Goal: Information Seeking & Learning: Check status

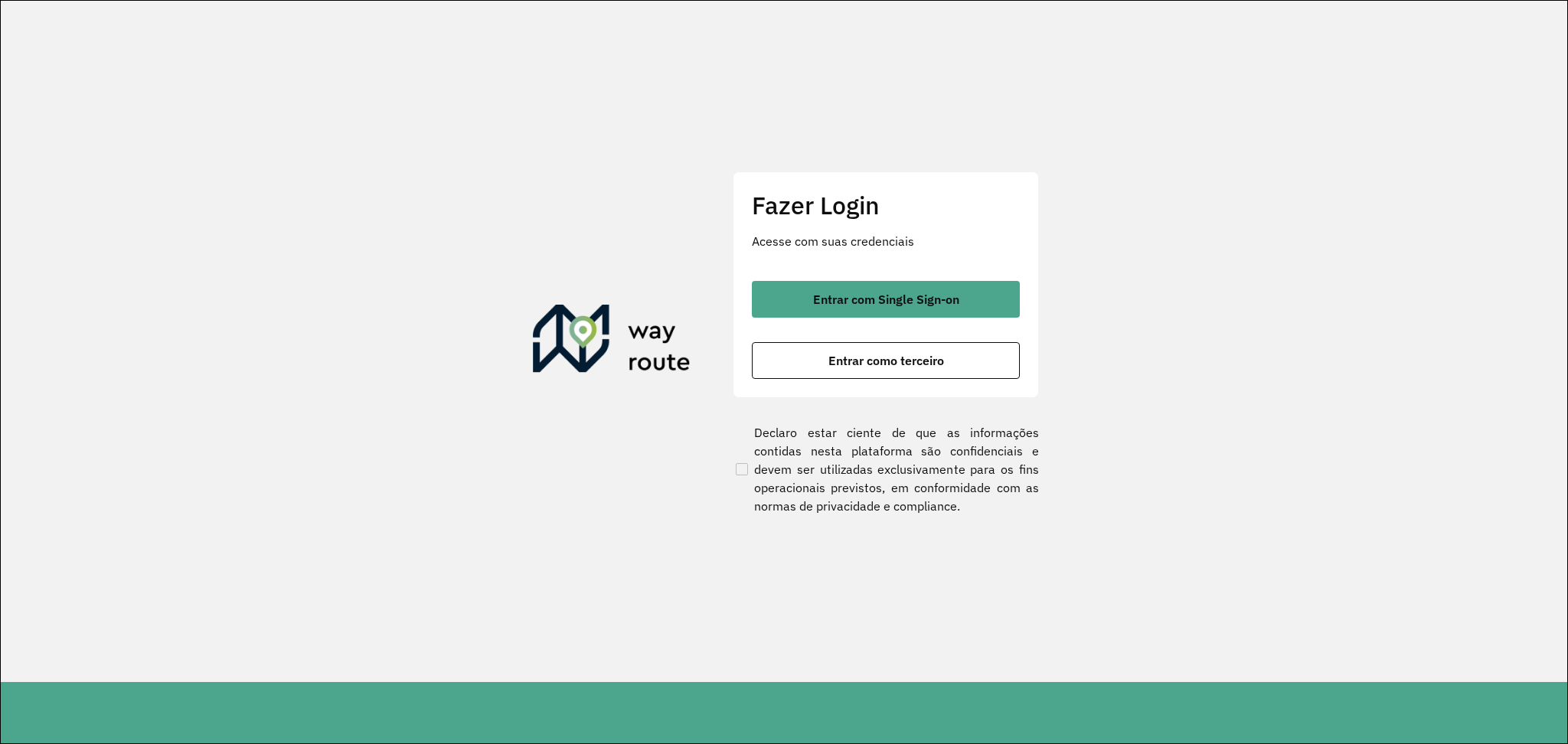
click at [861, 308] on button "Entrar com Single Sign-on" at bounding box center [885, 299] width 268 height 36
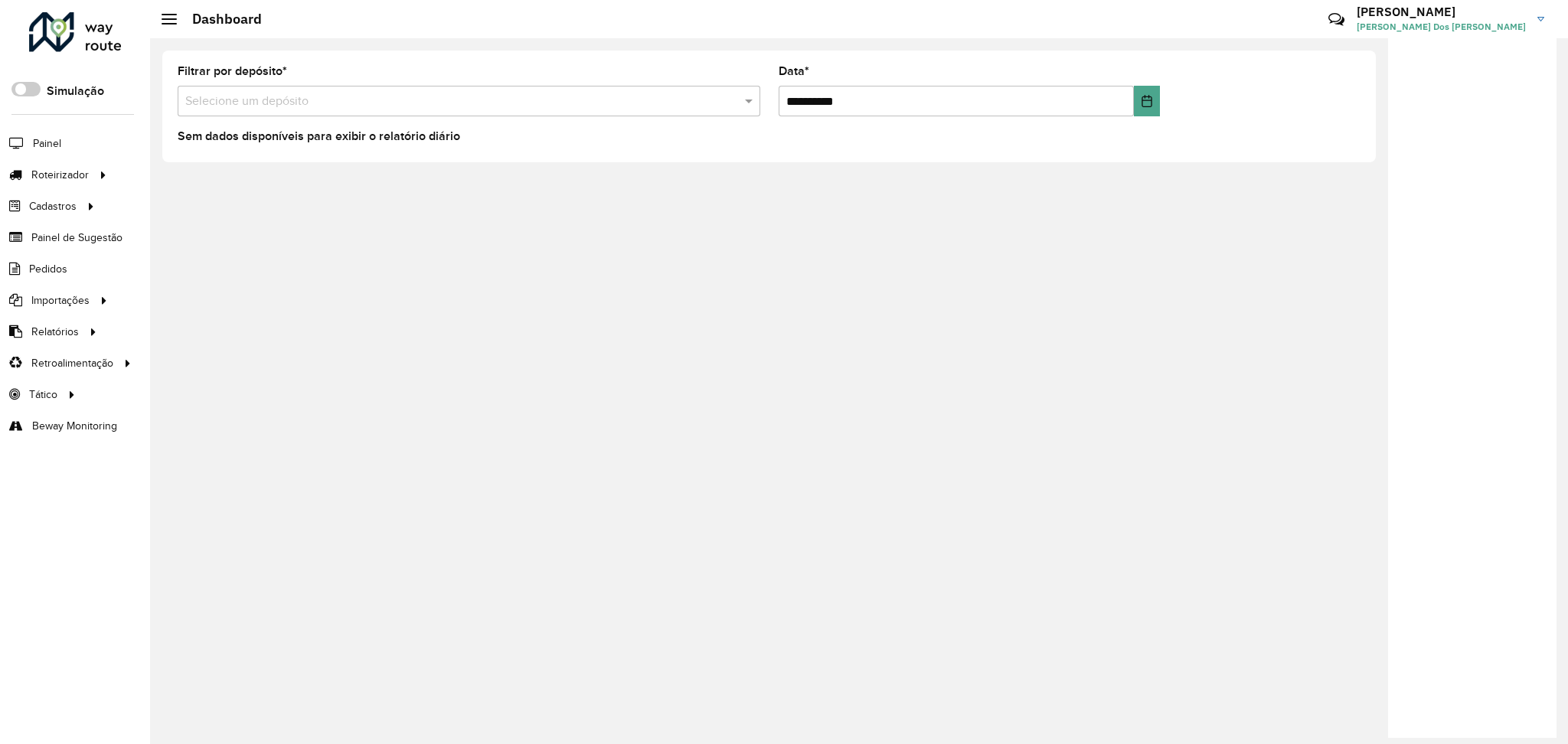
click at [257, 106] on input "text" at bounding box center [453, 102] width 537 height 19
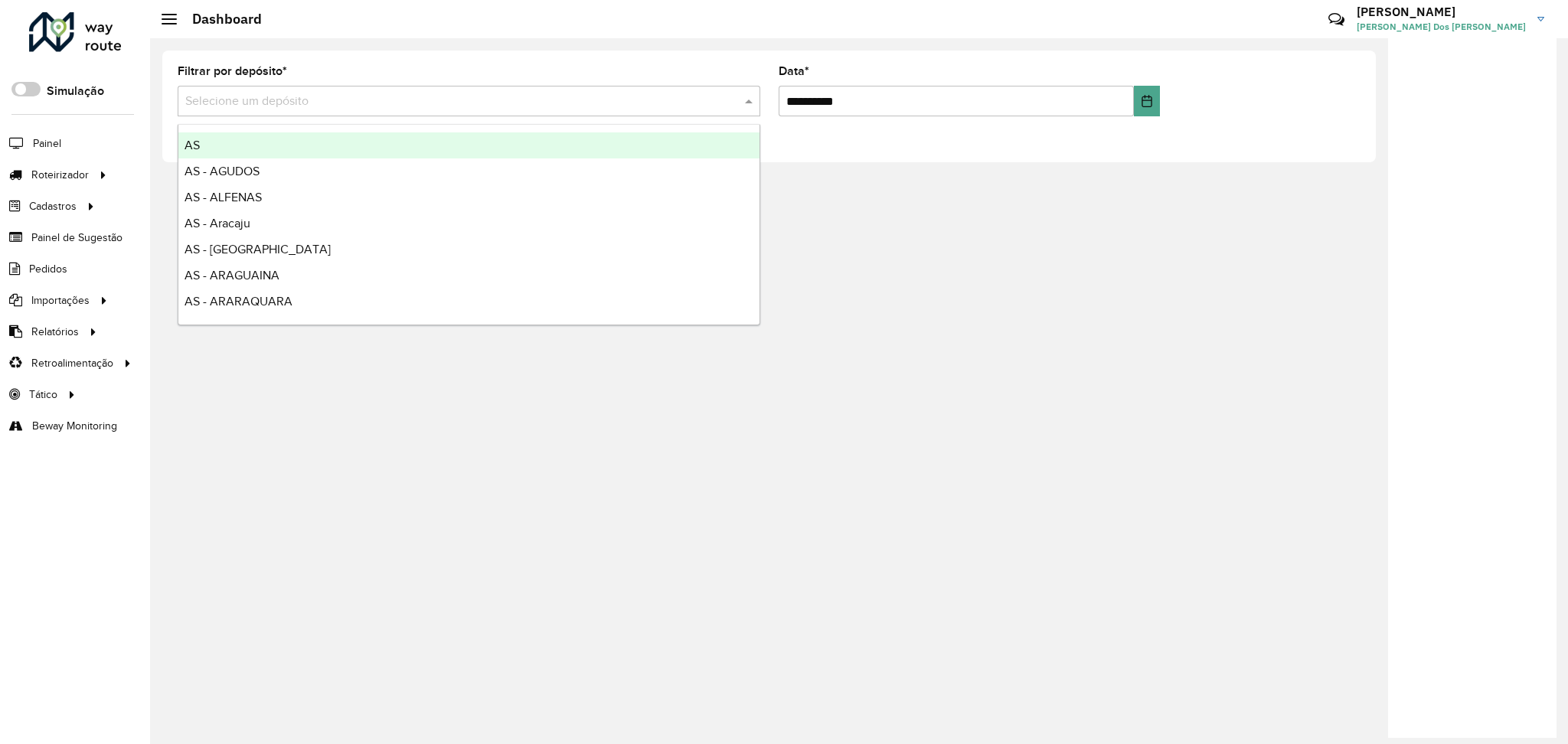
click at [55, 533] on div "Roteirizador AmbevTech Simulação Painel Roteirizador Entregas Vendas Cadastros …" at bounding box center [75, 372] width 151 height 744
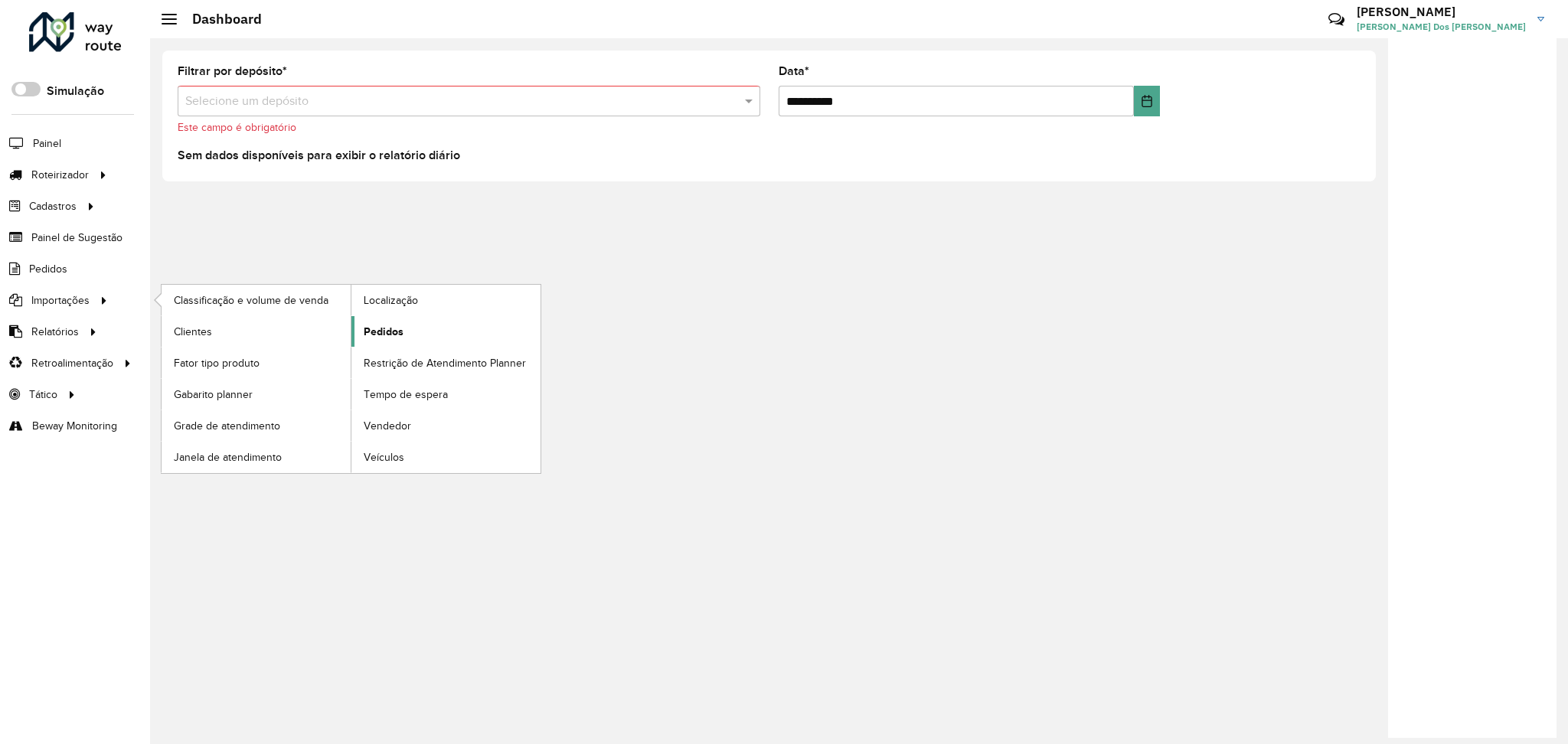
click at [384, 337] on span "Pedidos" at bounding box center [383, 331] width 40 height 16
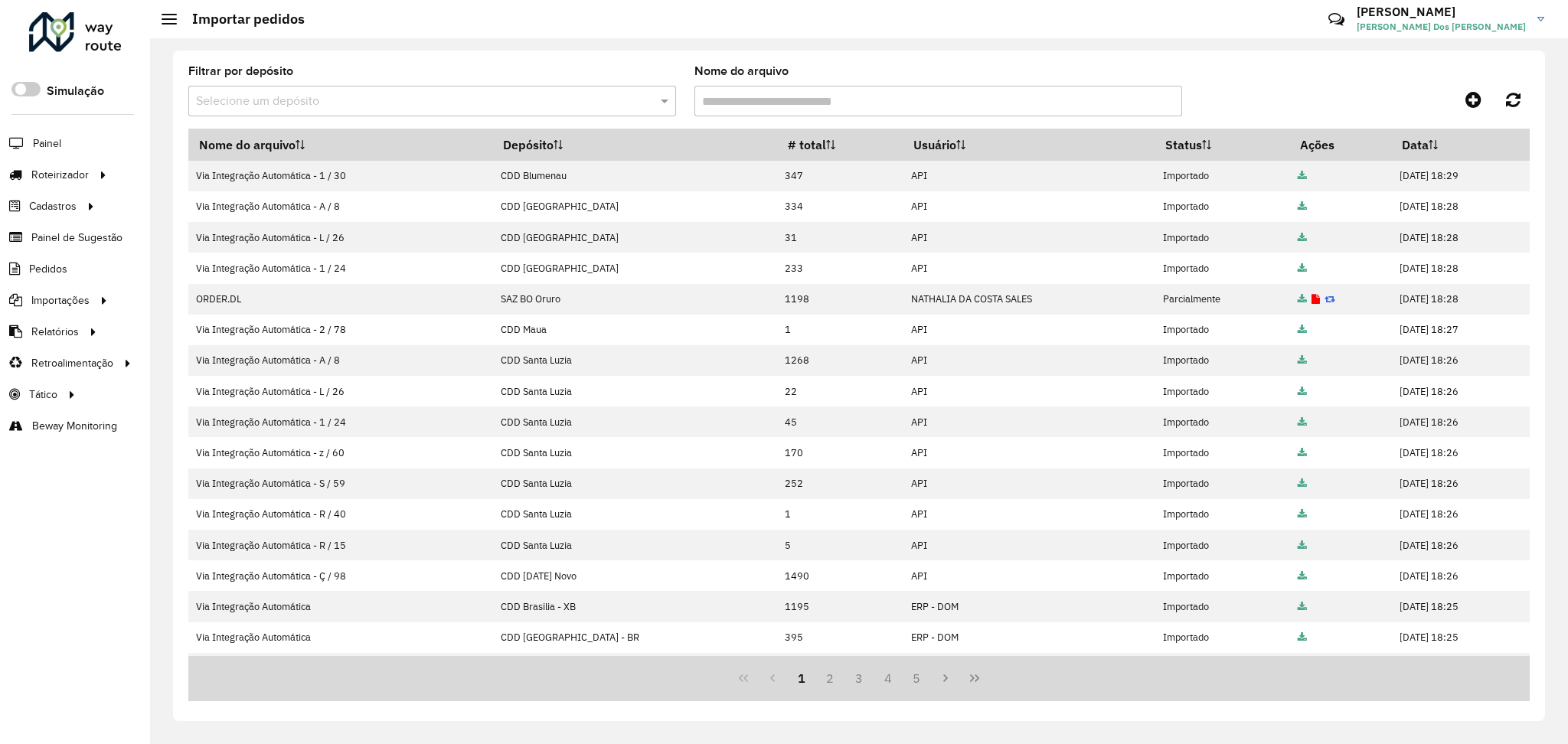
click at [947, 101] on input "Nome do arquivo" at bounding box center [939, 101] width 488 height 31
click at [578, 105] on input "text" at bounding box center [417, 102] width 442 height 19
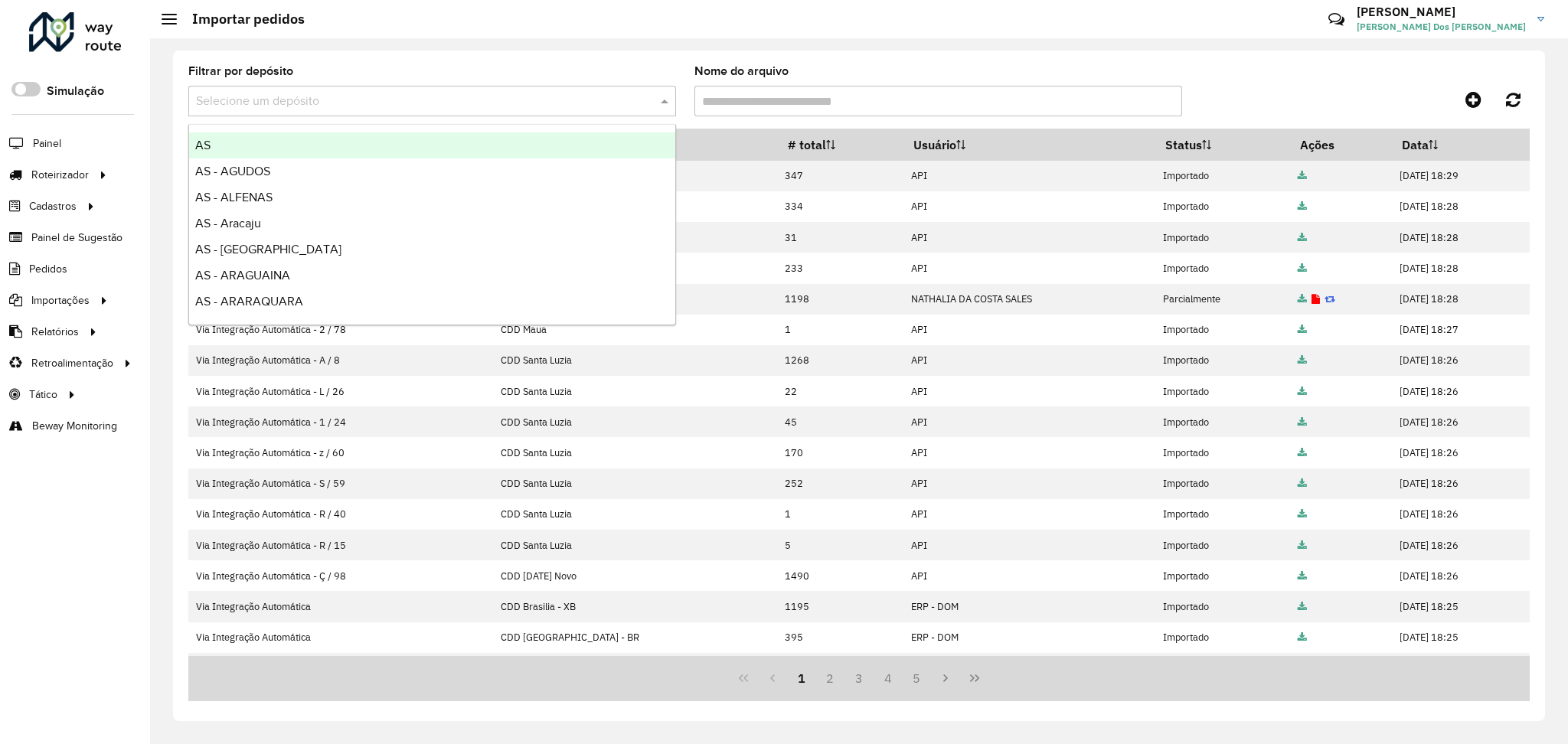
type input "*"
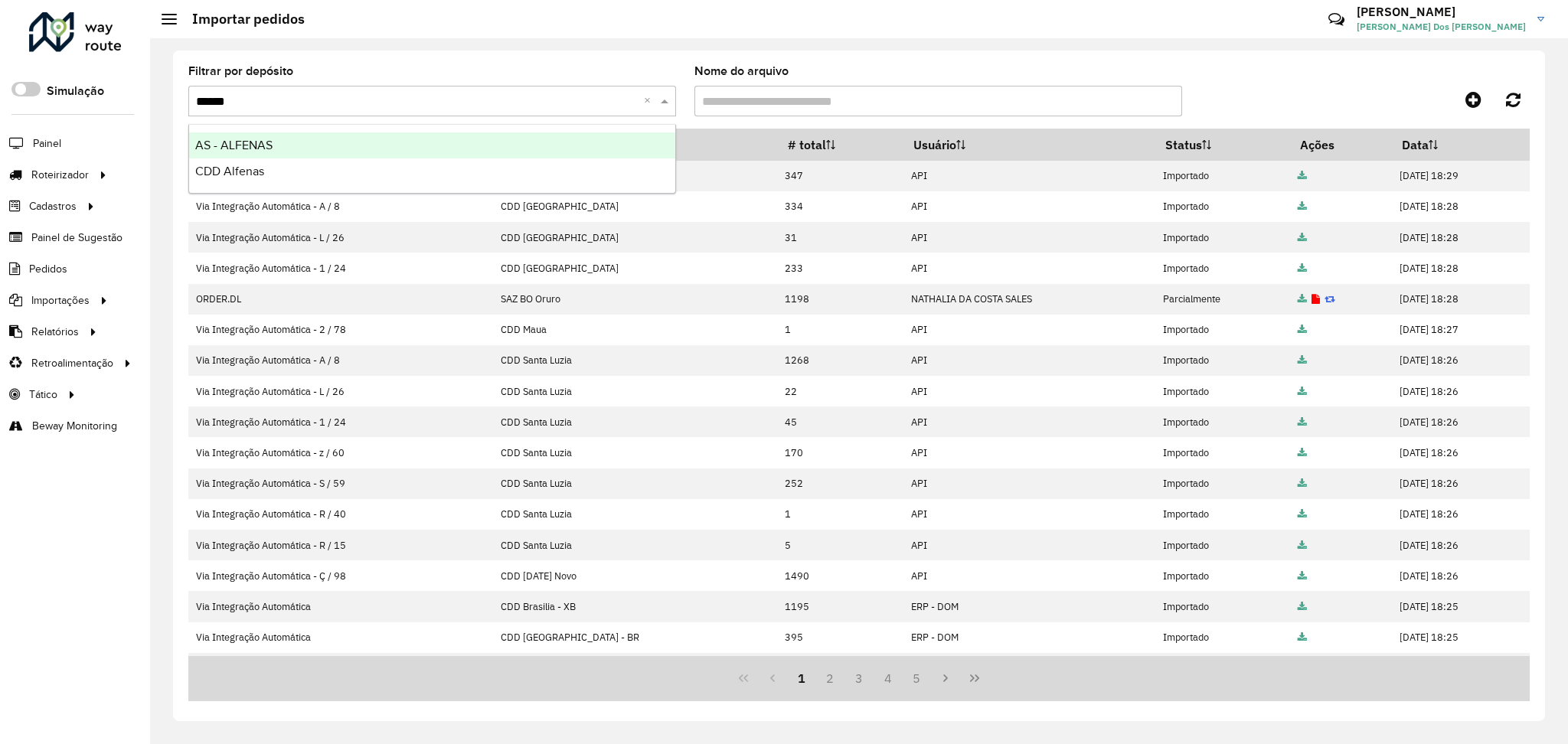
type input "*******"
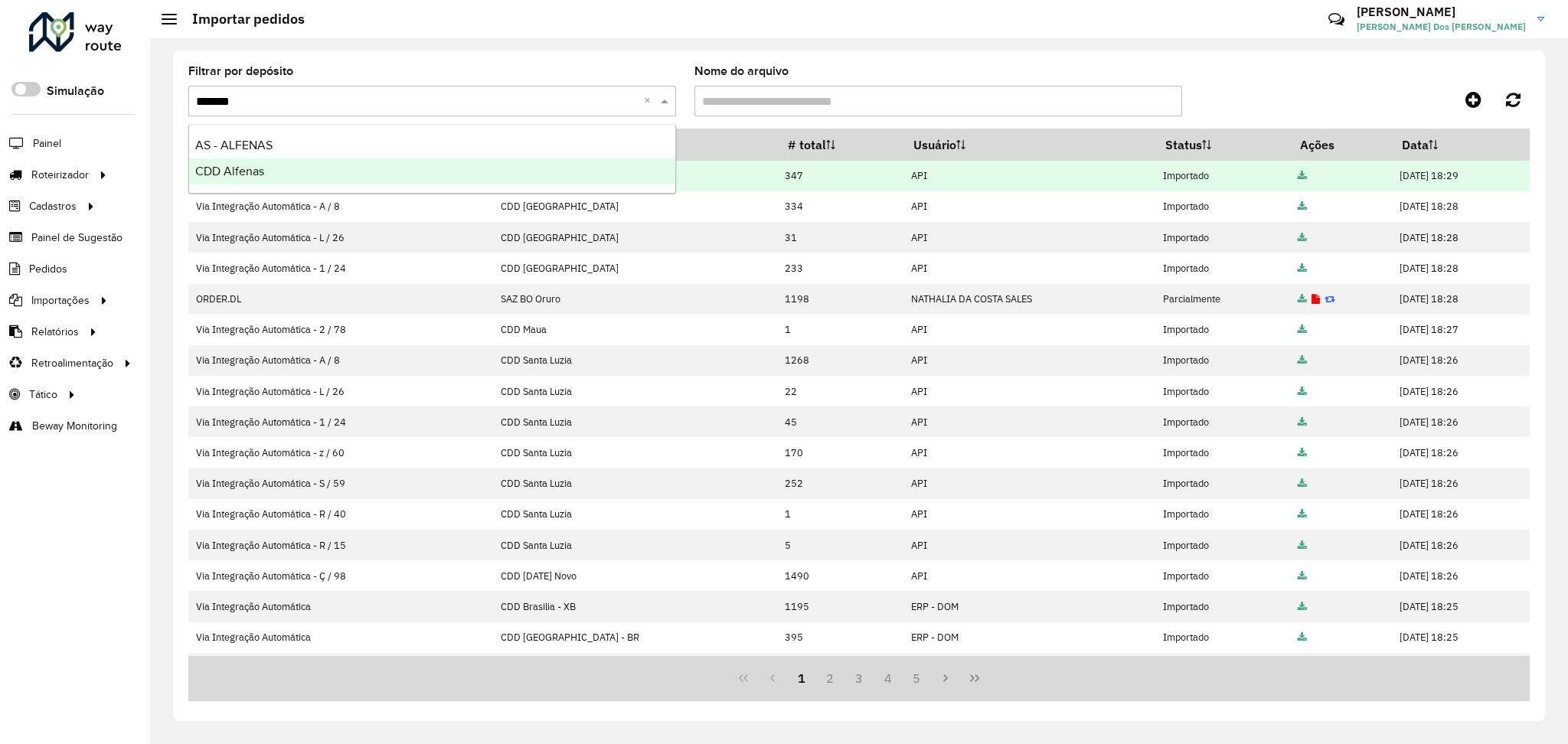
drag, startPoint x: 461, startPoint y: 169, endPoint x: 730, endPoint y: 161, distance: 269.1
click at [460, 170] on div "CDD Alfenas" at bounding box center [432, 172] width 486 height 26
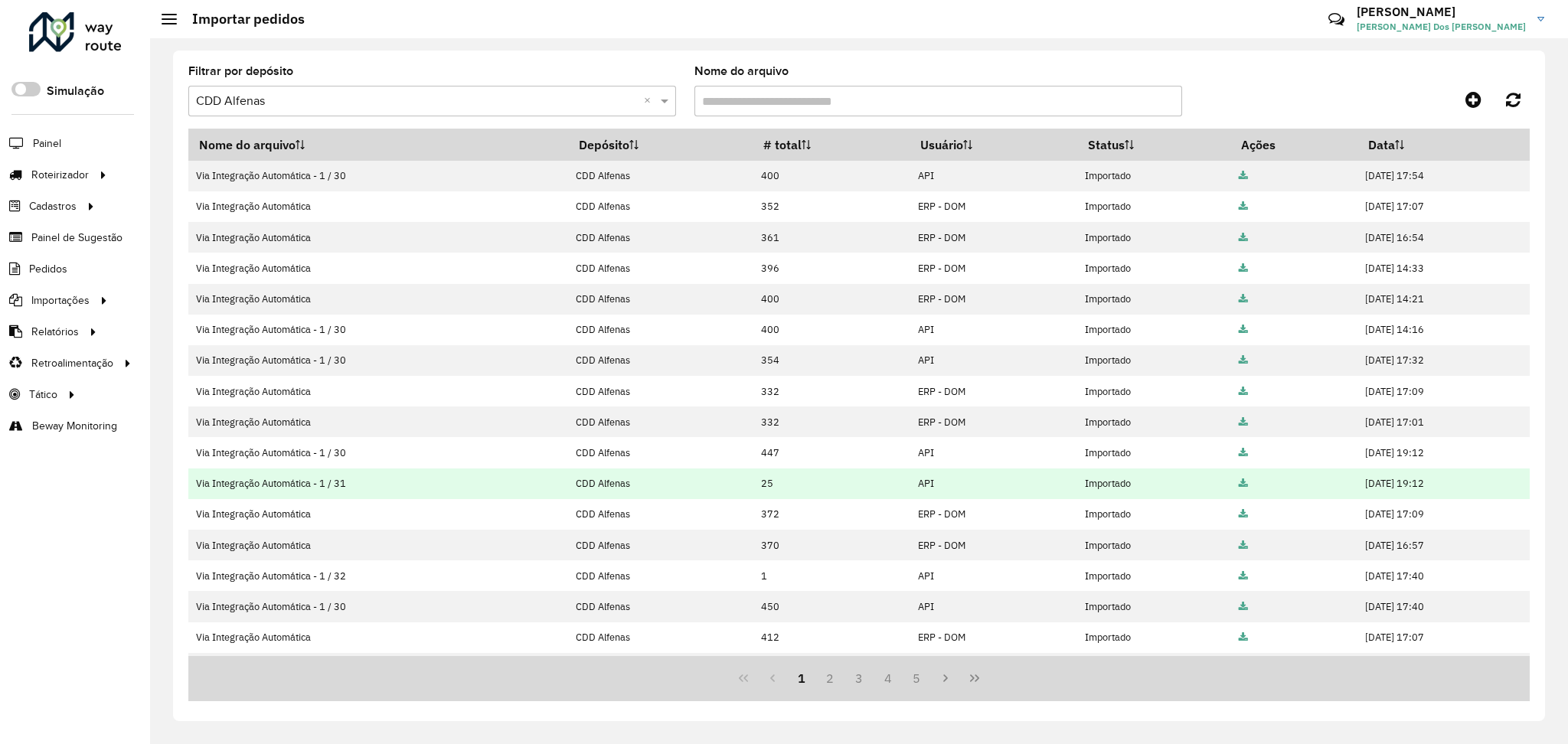
click at [1239, 483] on icon at bounding box center [1244, 484] width 9 height 10
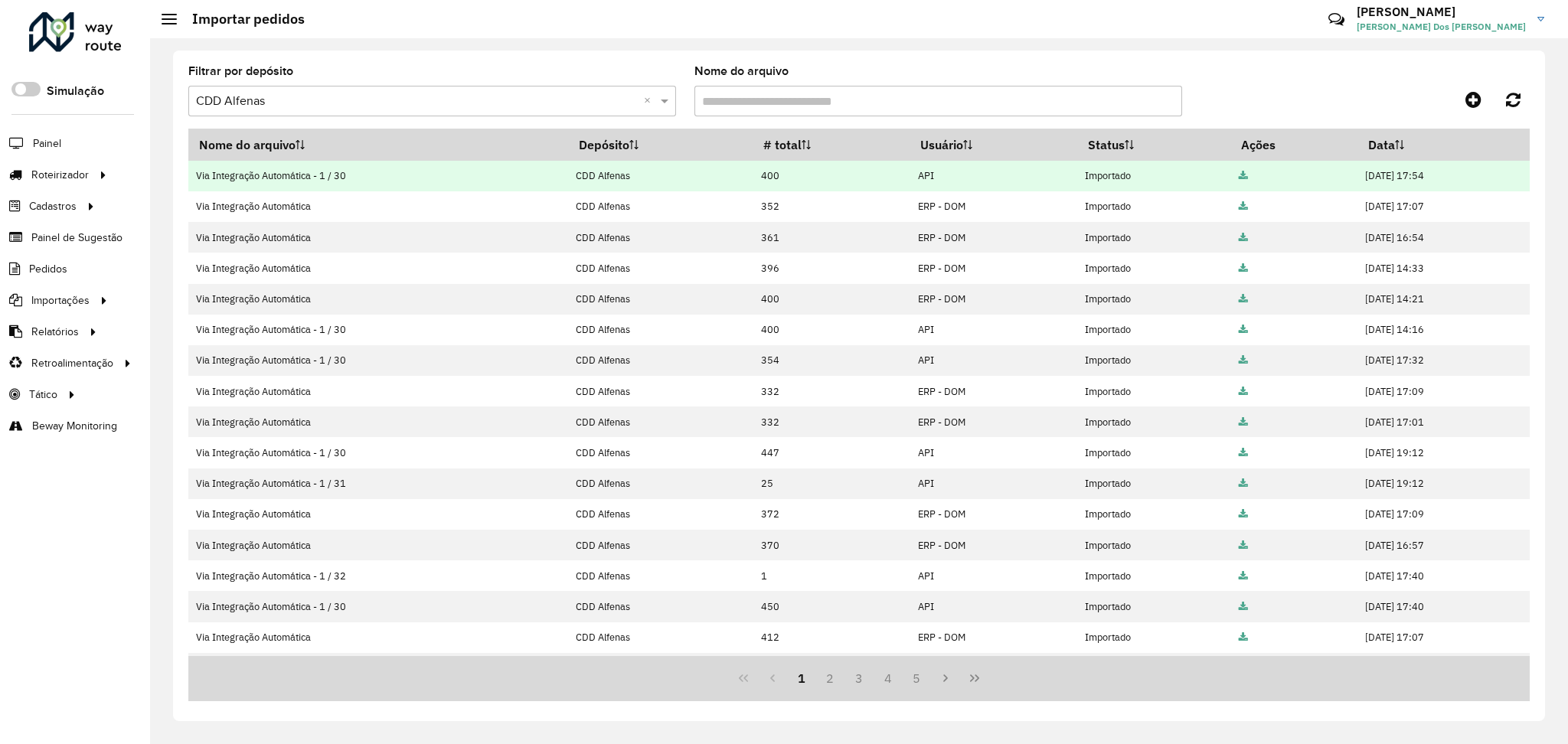
drag, startPoint x: 562, startPoint y: 174, endPoint x: 635, endPoint y: 173, distance: 73.0
click at [635, 173] on td "CDD Alfenas" at bounding box center [660, 176] width 184 height 31
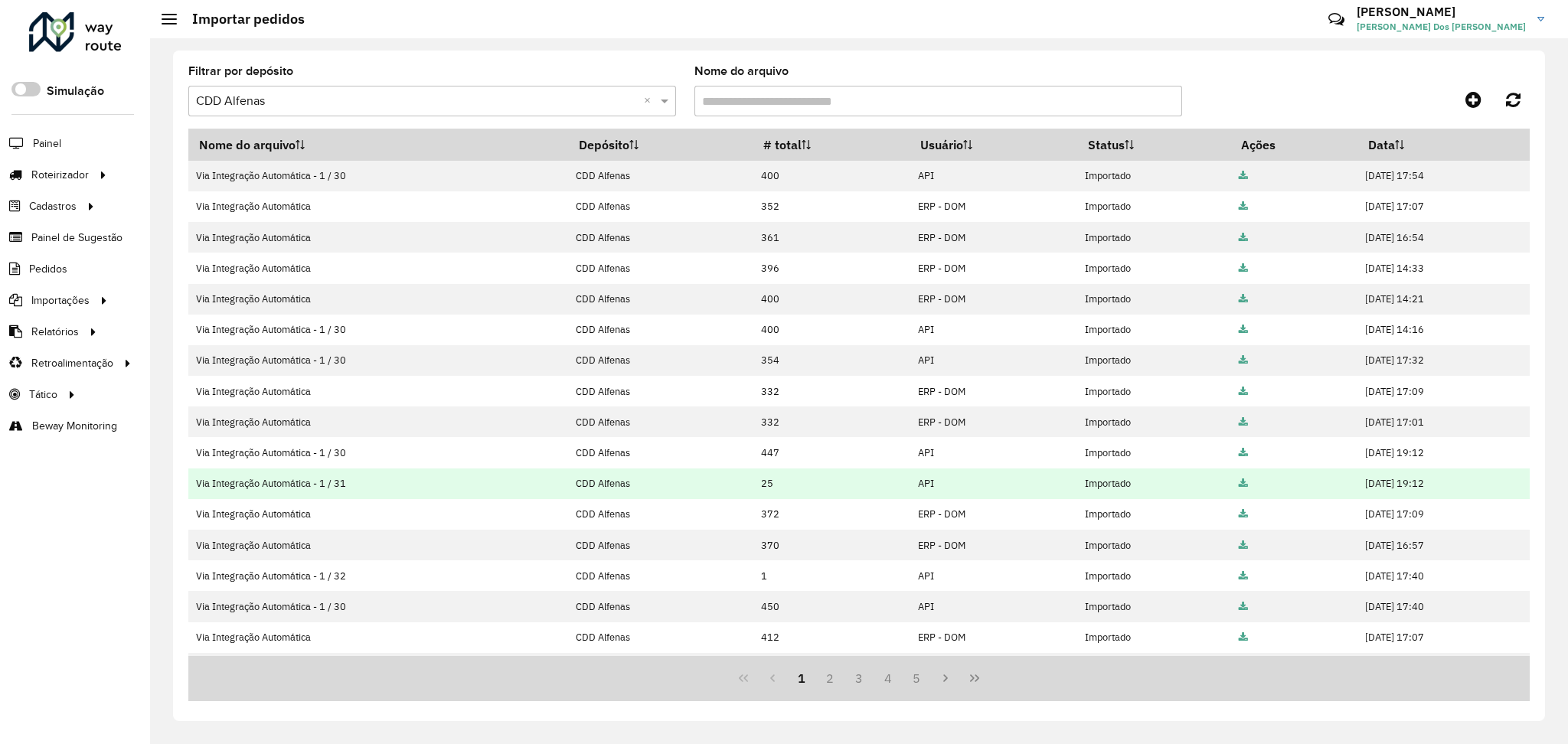
click at [753, 485] on td "25" at bounding box center [831, 483] width 157 height 31
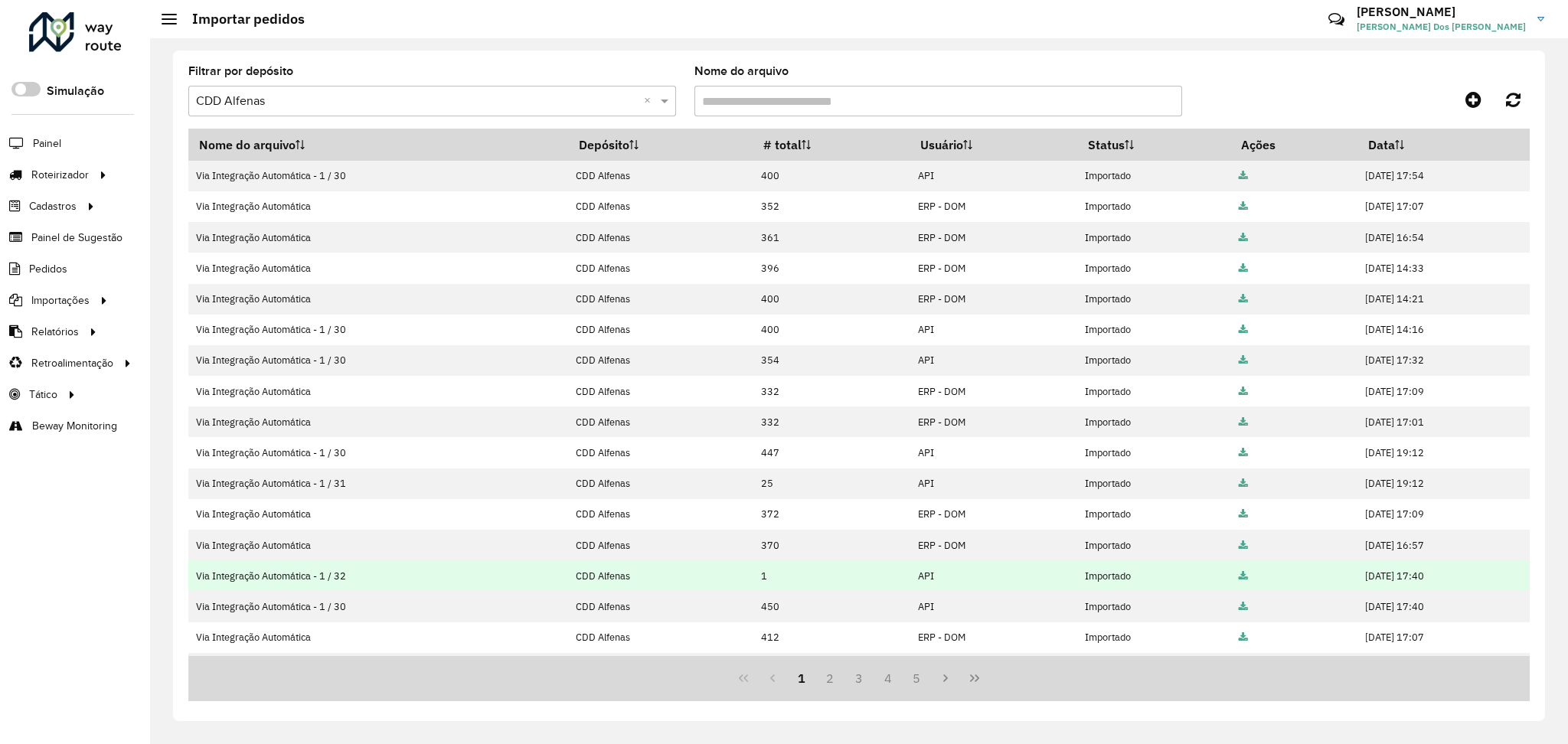
click at [753, 578] on td "1" at bounding box center [831, 576] width 157 height 31
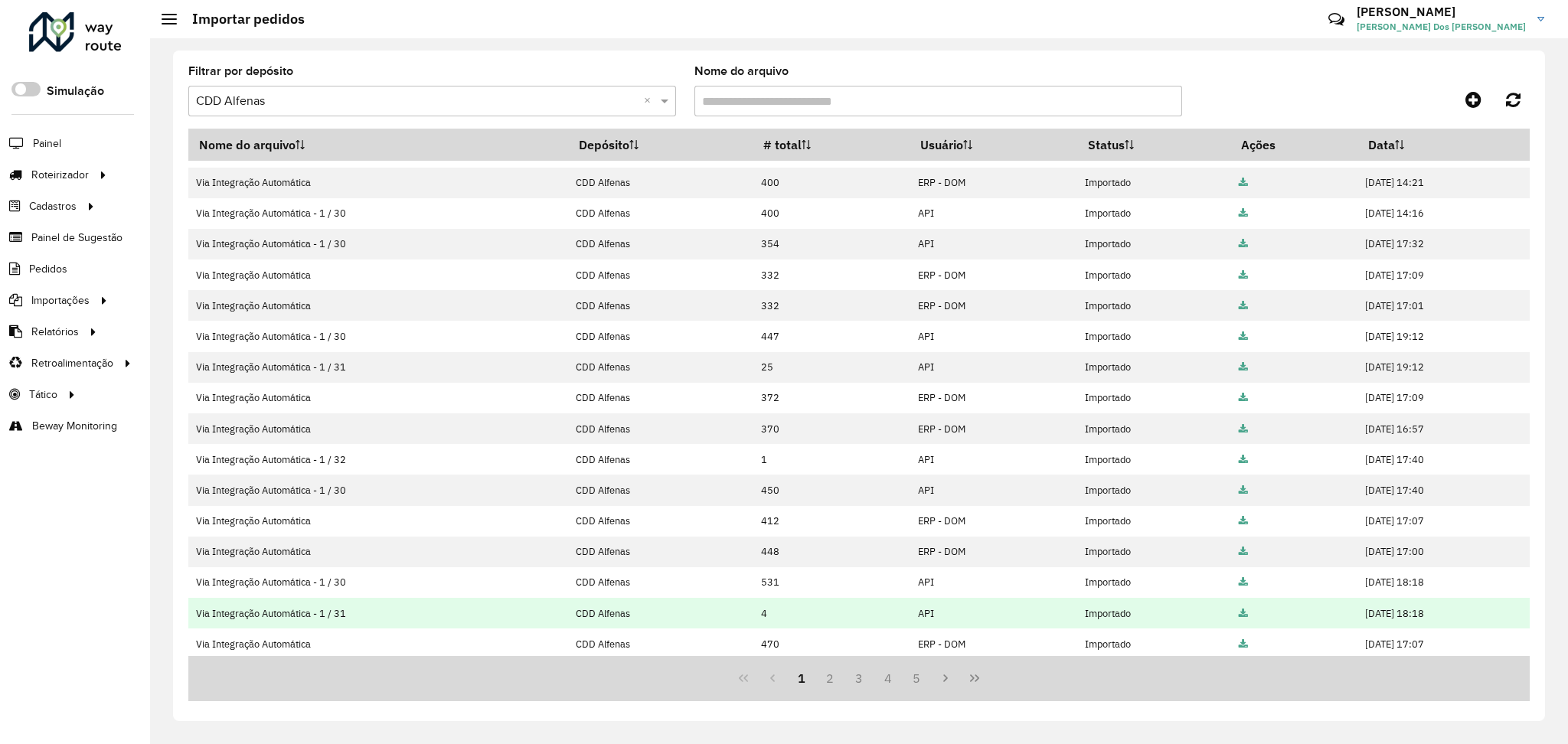
scroll to position [121, 0]
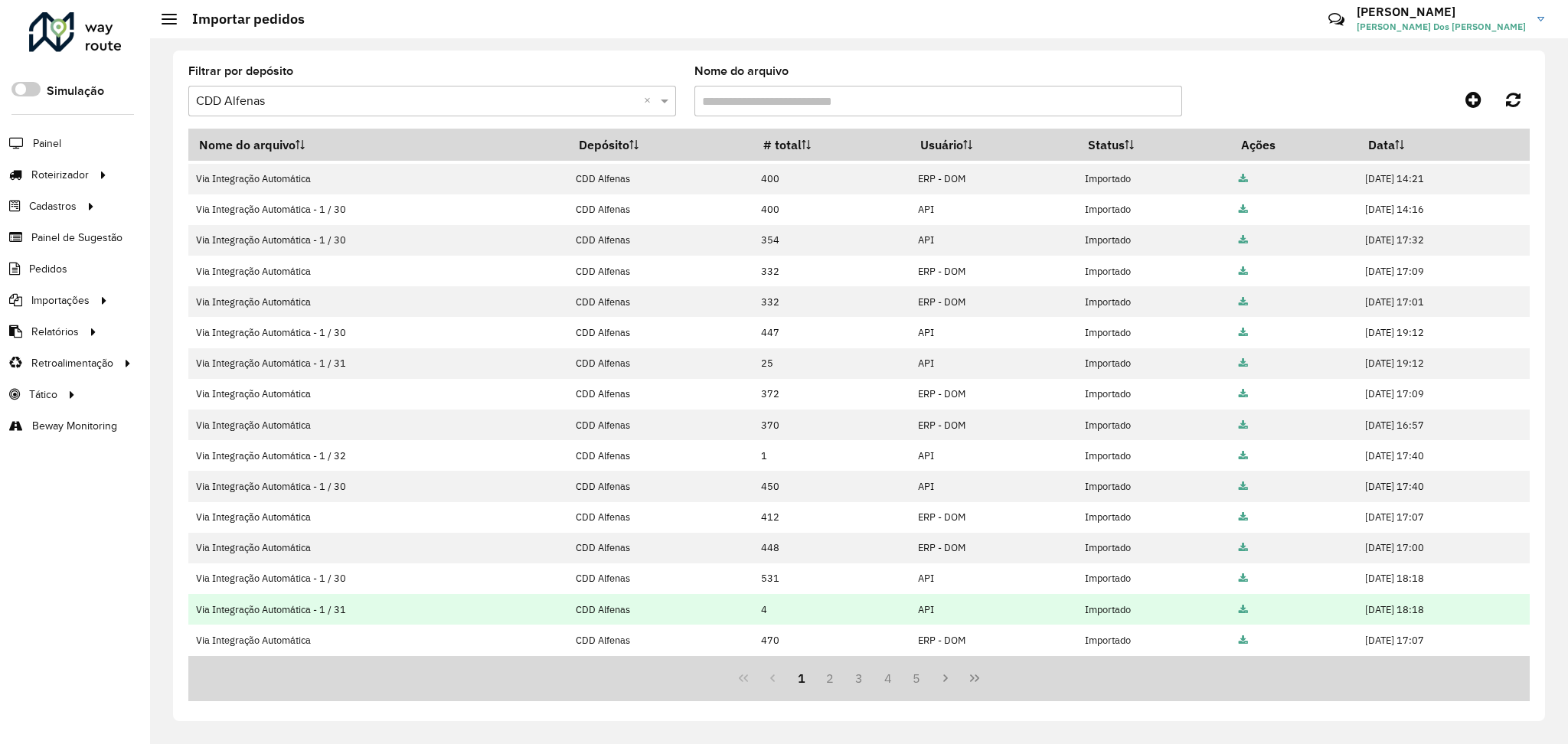
click at [1239, 609] on icon at bounding box center [1244, 610] width 9 height 10
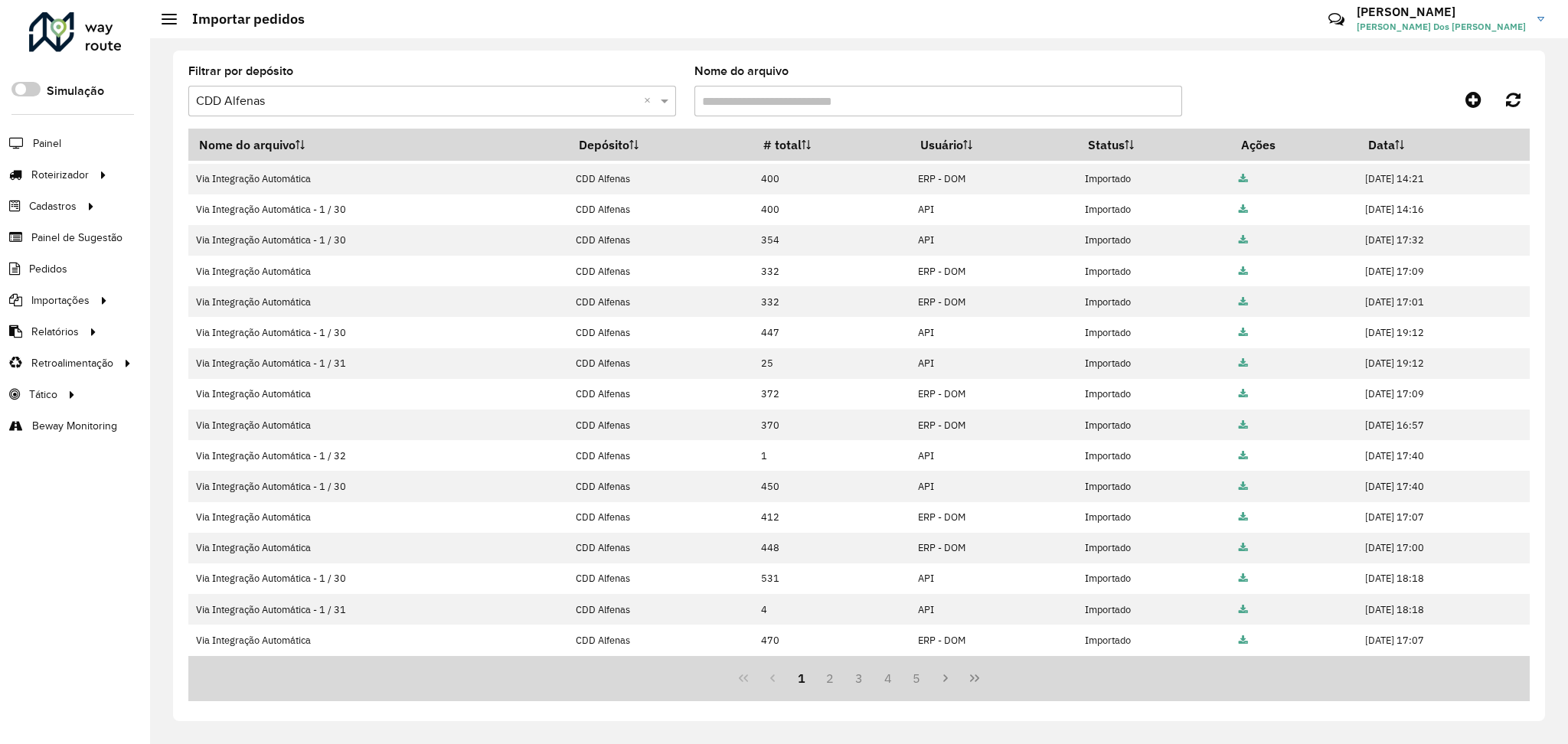
drag, startPoint x: 66, startPoint y: 534, endPoint x: 66, endPoint y: 466, distance: 68.0
click at [66, 531] on div "Roteirizador AmbevTech Simulação Painel Roteirizador Entregas Vendas Cadastros …" at bounding box center [75, 372] width 151 height 744
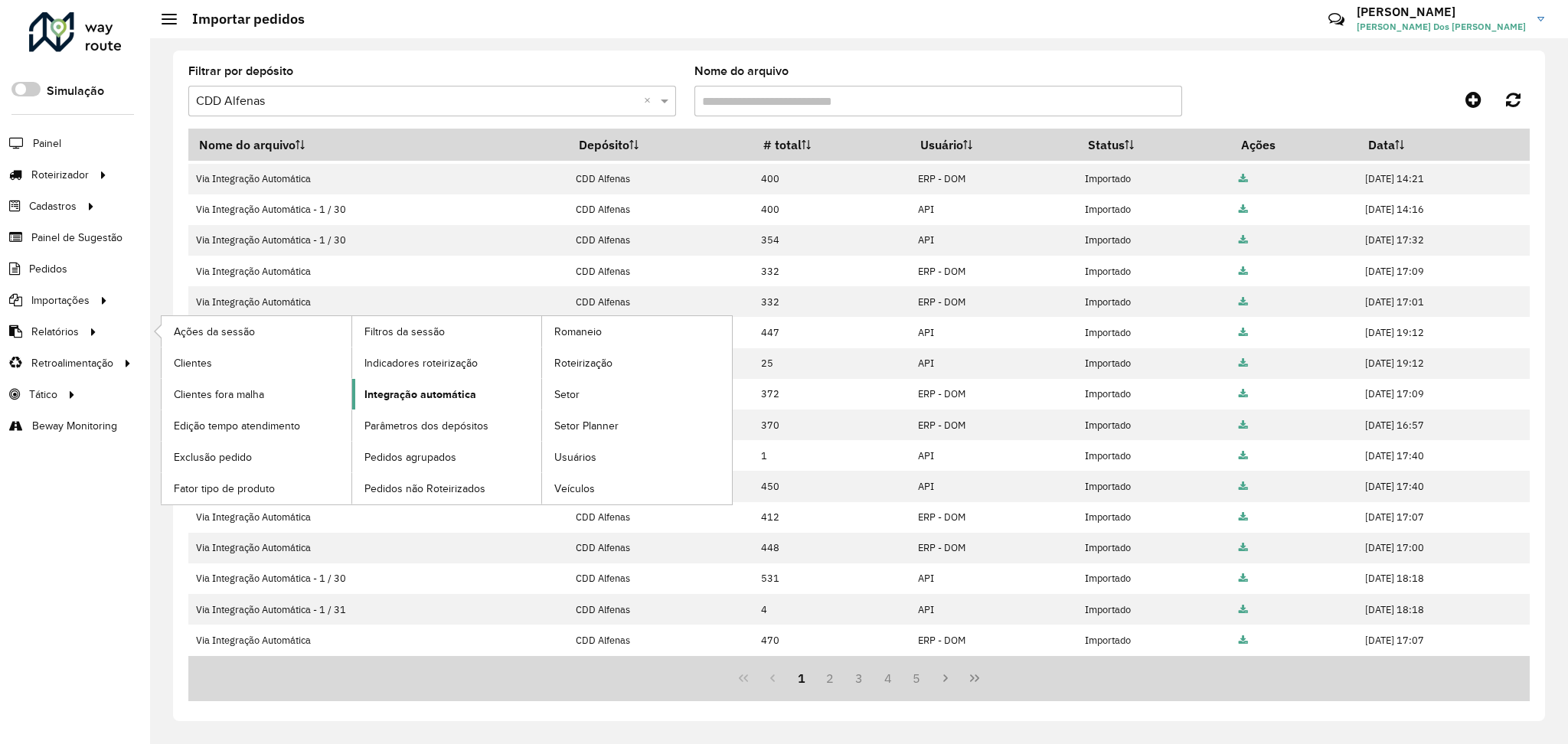
click at [421, 393] on span "Integração automática" at bounding box center [421, 394] width 112 height 16
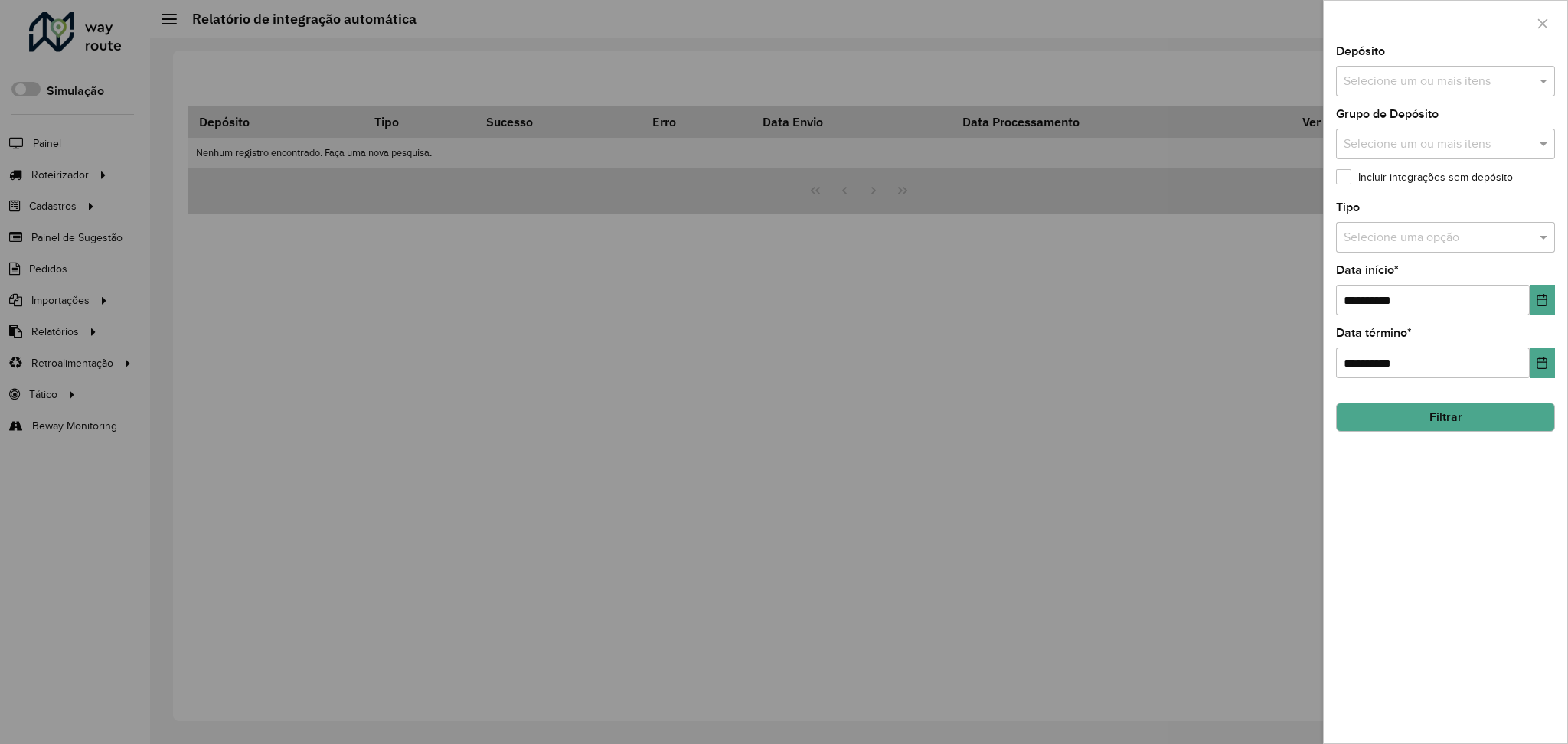
click at [1433, 79] on input "text" at bounding box center [1438, 82] width 196 height 19
type input "*******"
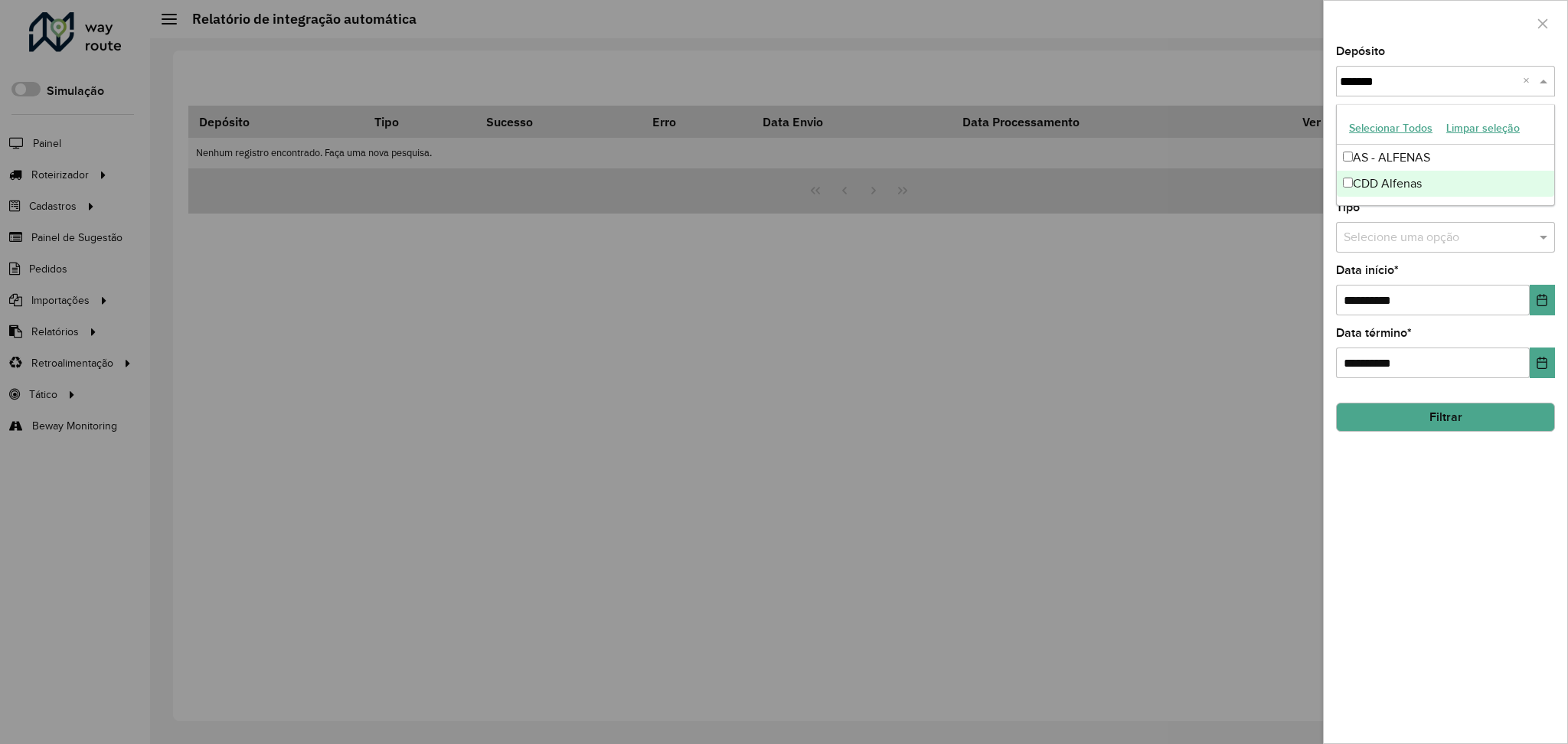
click at [1435, 187] on div "CDD Alfenas" at bounding box center [1446, 184] width 218 height 26
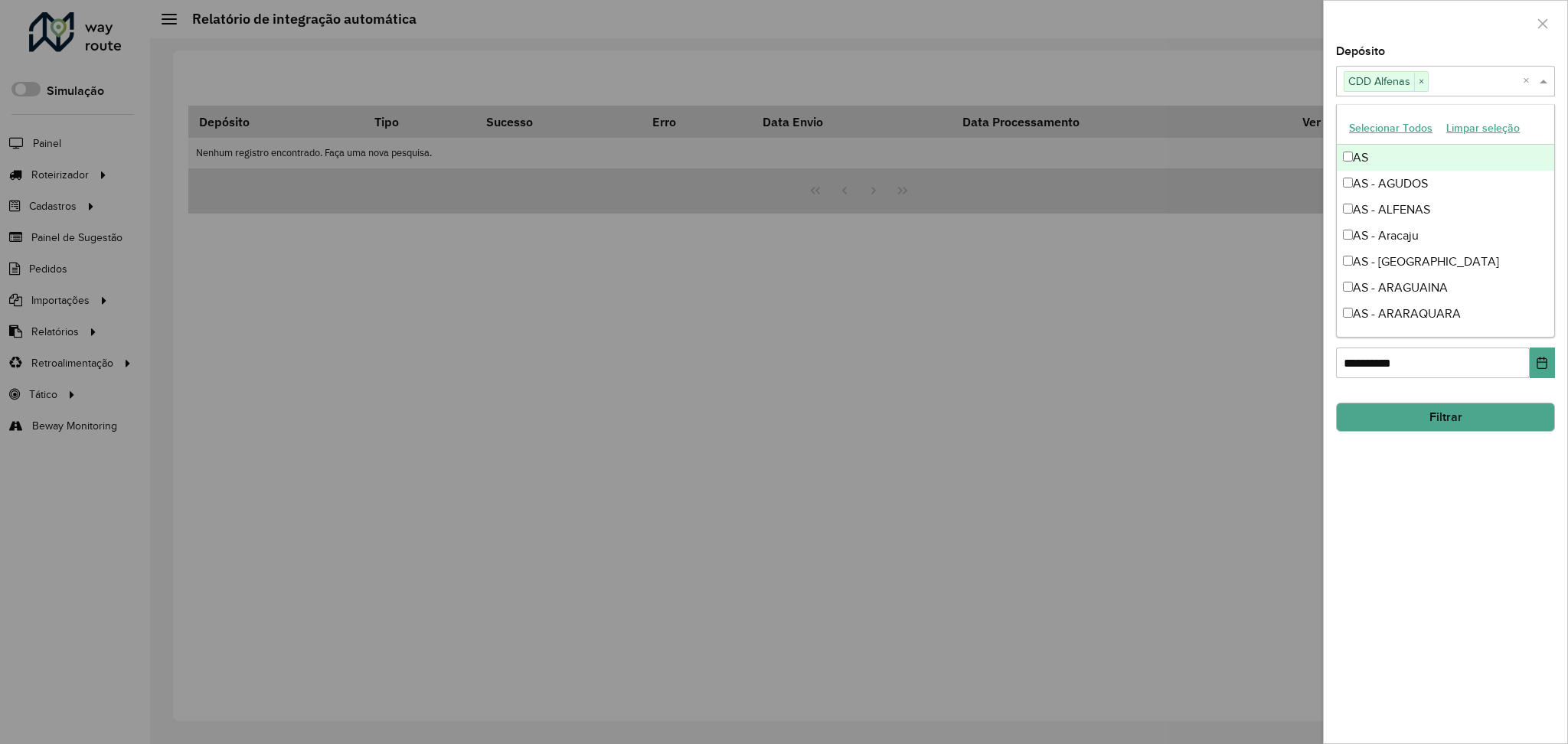
click at [1467, 27] on div at bounding box center [1446, 23] width 243 height 45
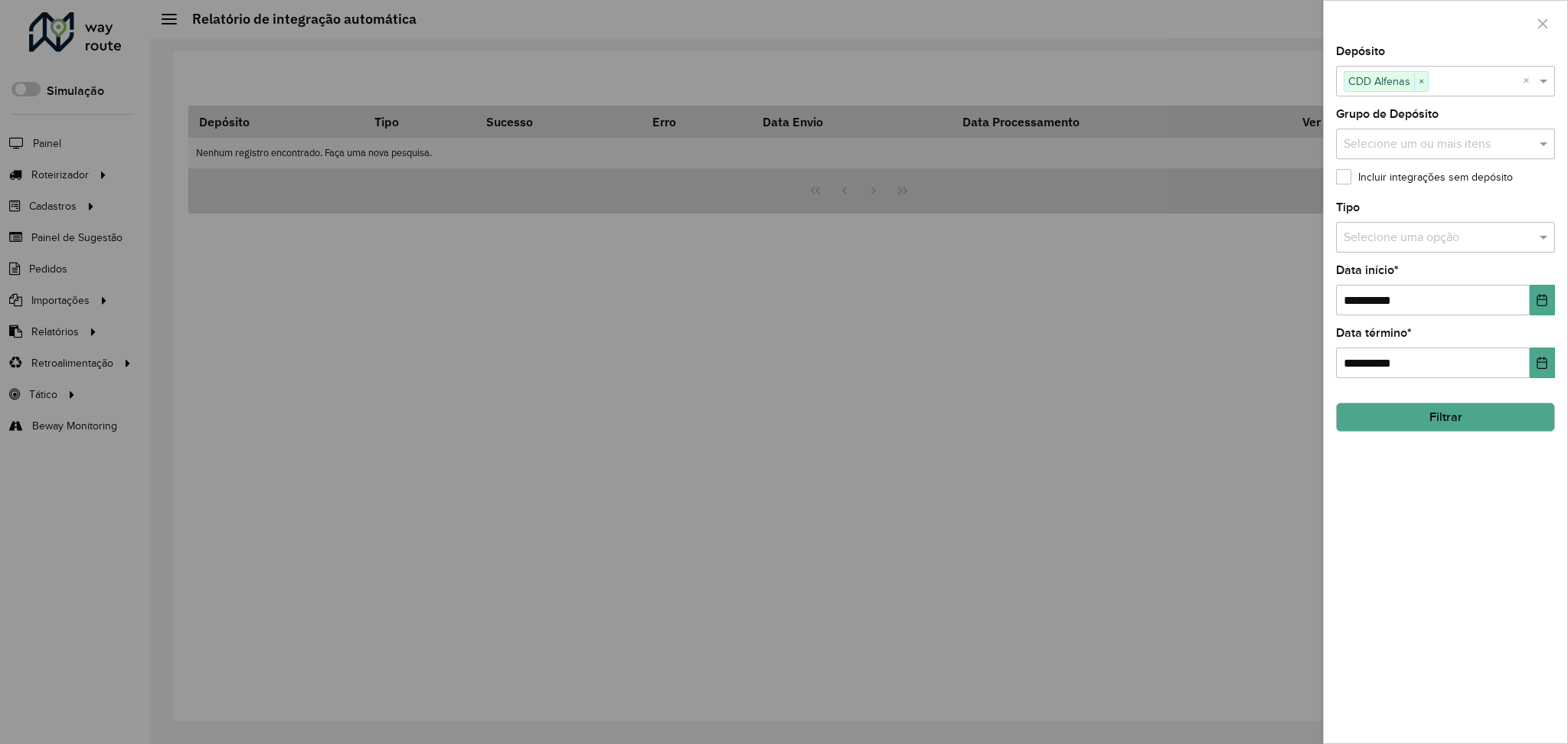
click at [1399, 178] on label "Incluir integrações sem depósito" at bounding box center [1424, 177] width 177 height 16
click at [1439, 238] on input "text" at bounding box center [1430, 238] width 173 height 19
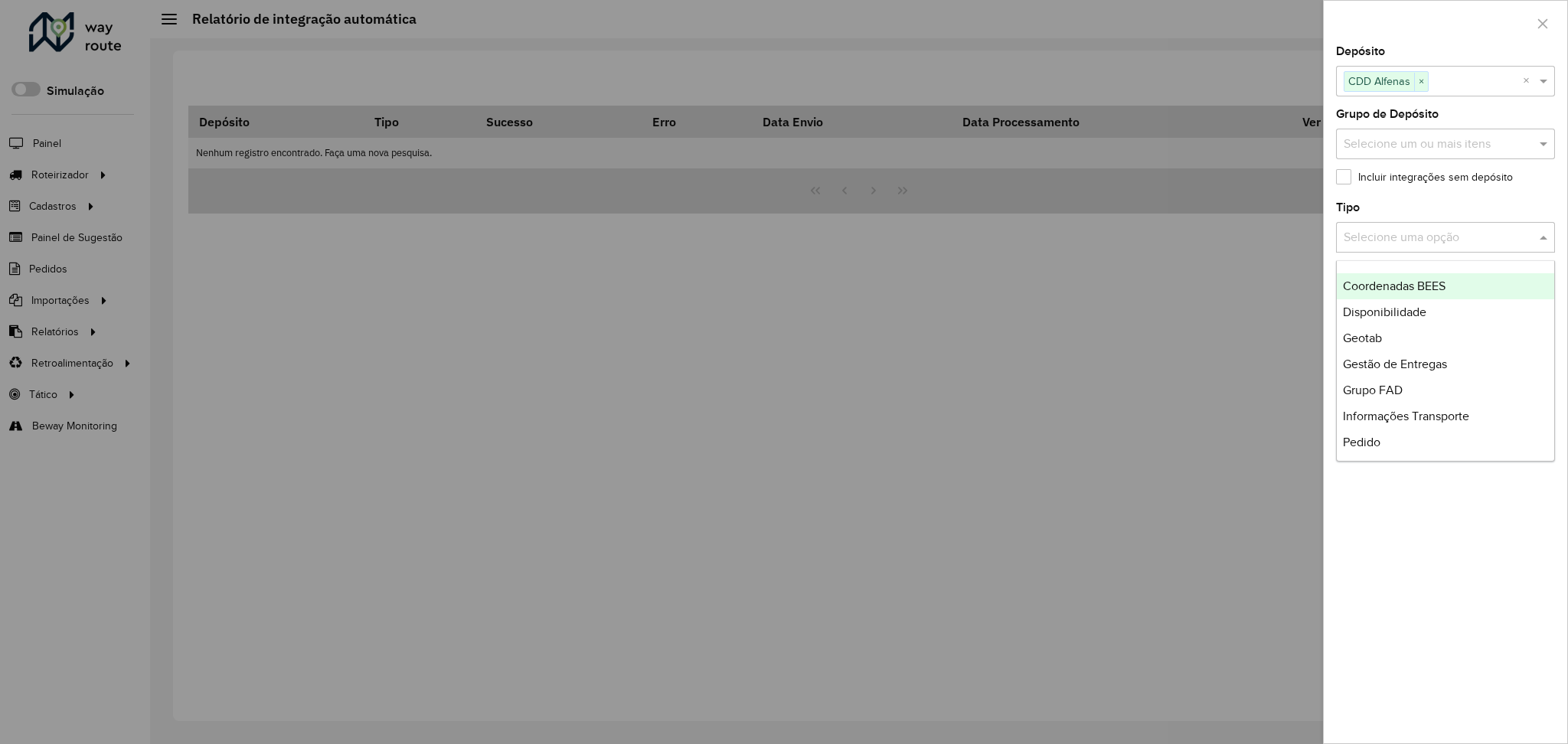
scroll to position [204, 0]
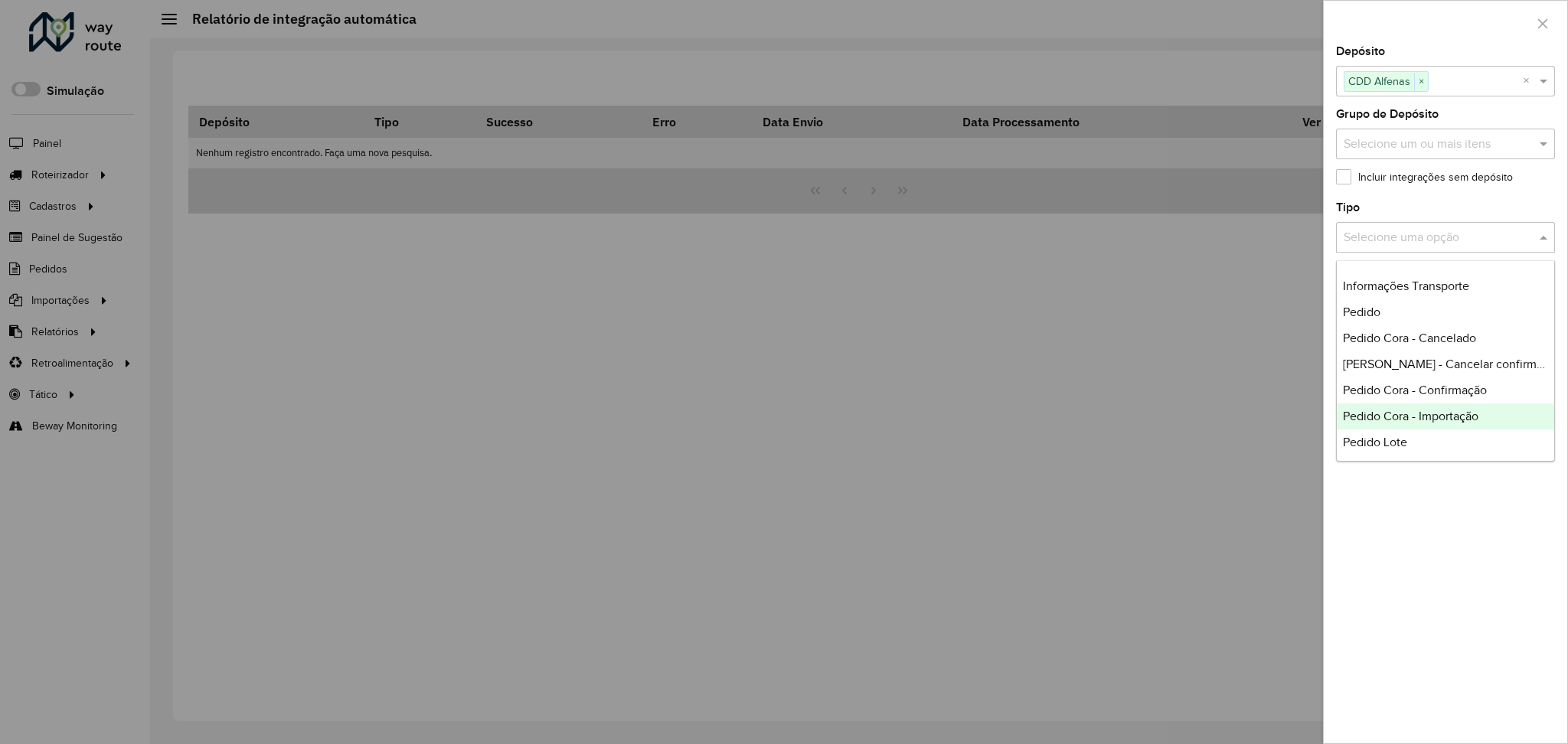
click at [1457, 415] on span "Pedido Cora - Importação" at bounding box center [1411, 416] width 136 height 13
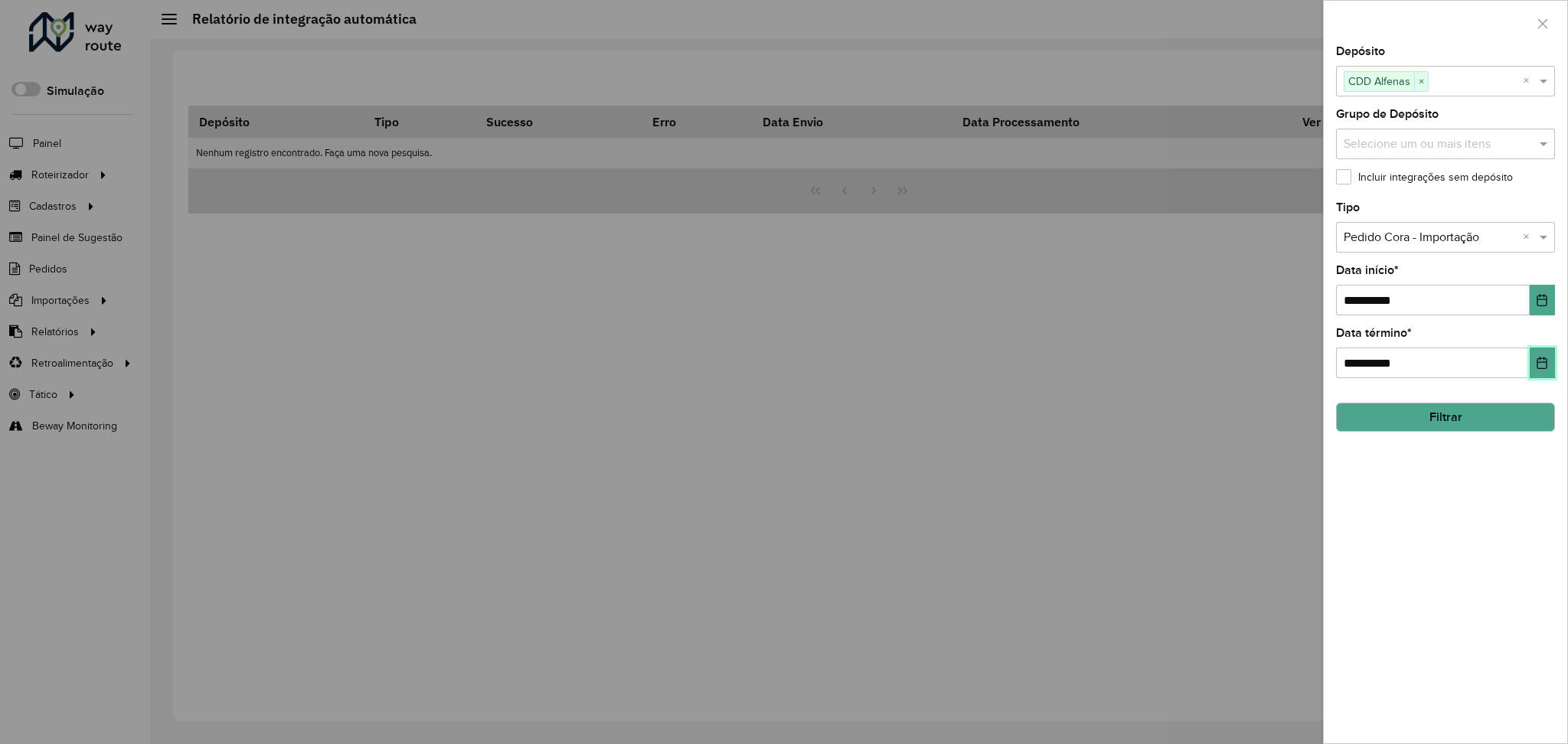
click at [1538, 357] on icon "Choose Date" at bounding box center [1542, 363] width 12 height 12
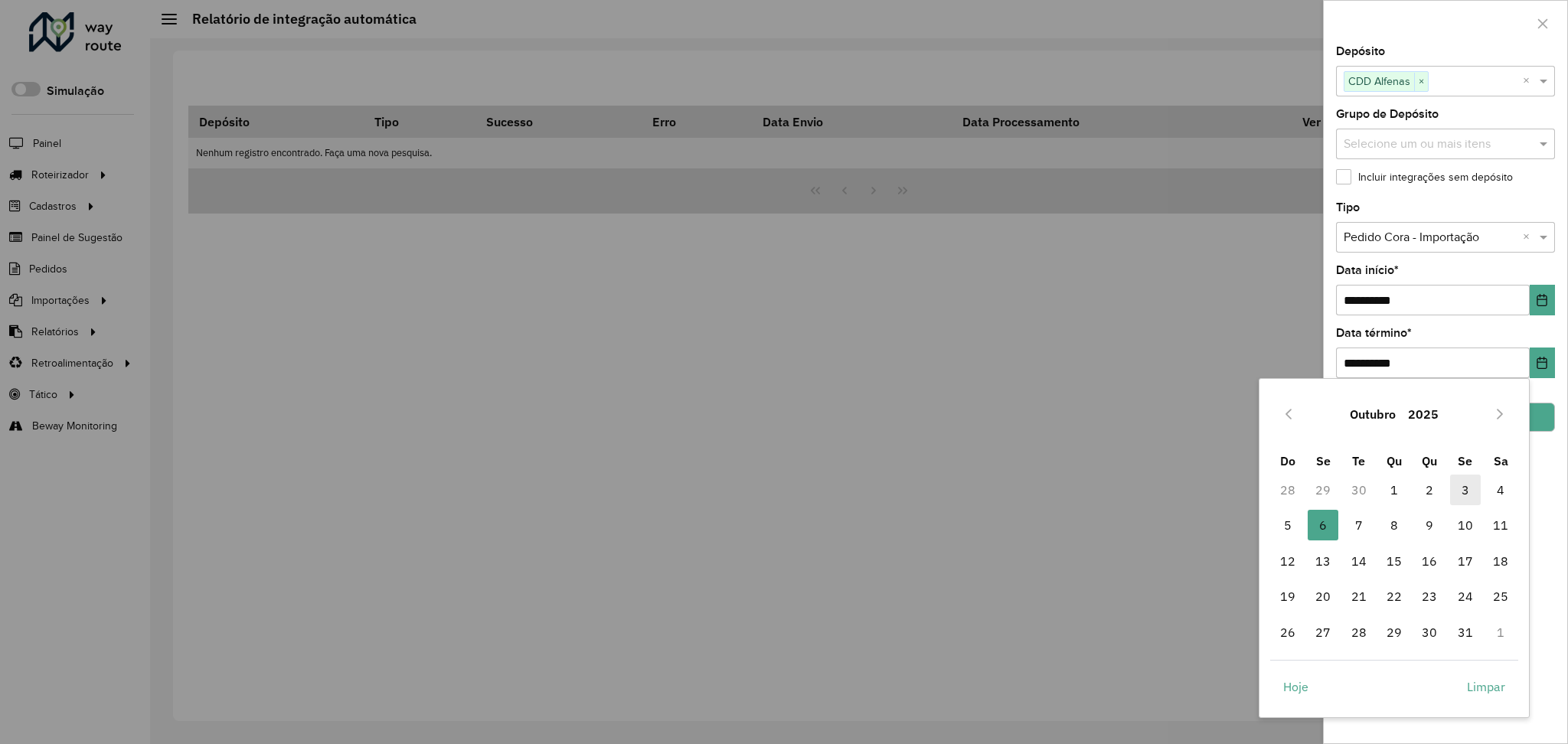
click at [1463, 491] on span "3" at bounding box center [1465, 490] width 31 height 31
type input "**********"
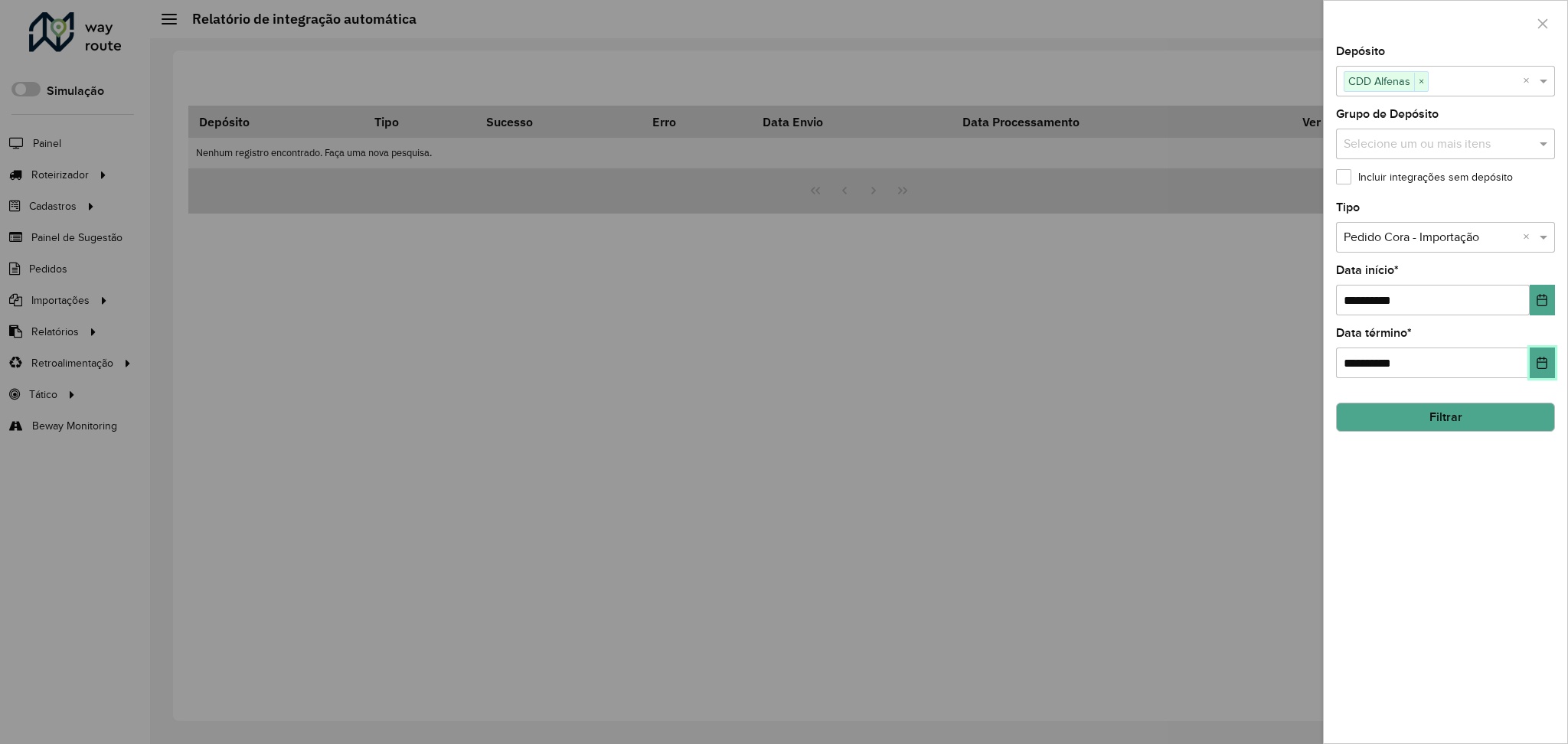
click at [1546, 362] on icon "Choose Date" at bounding box center [1543, 363] width 10 height 12
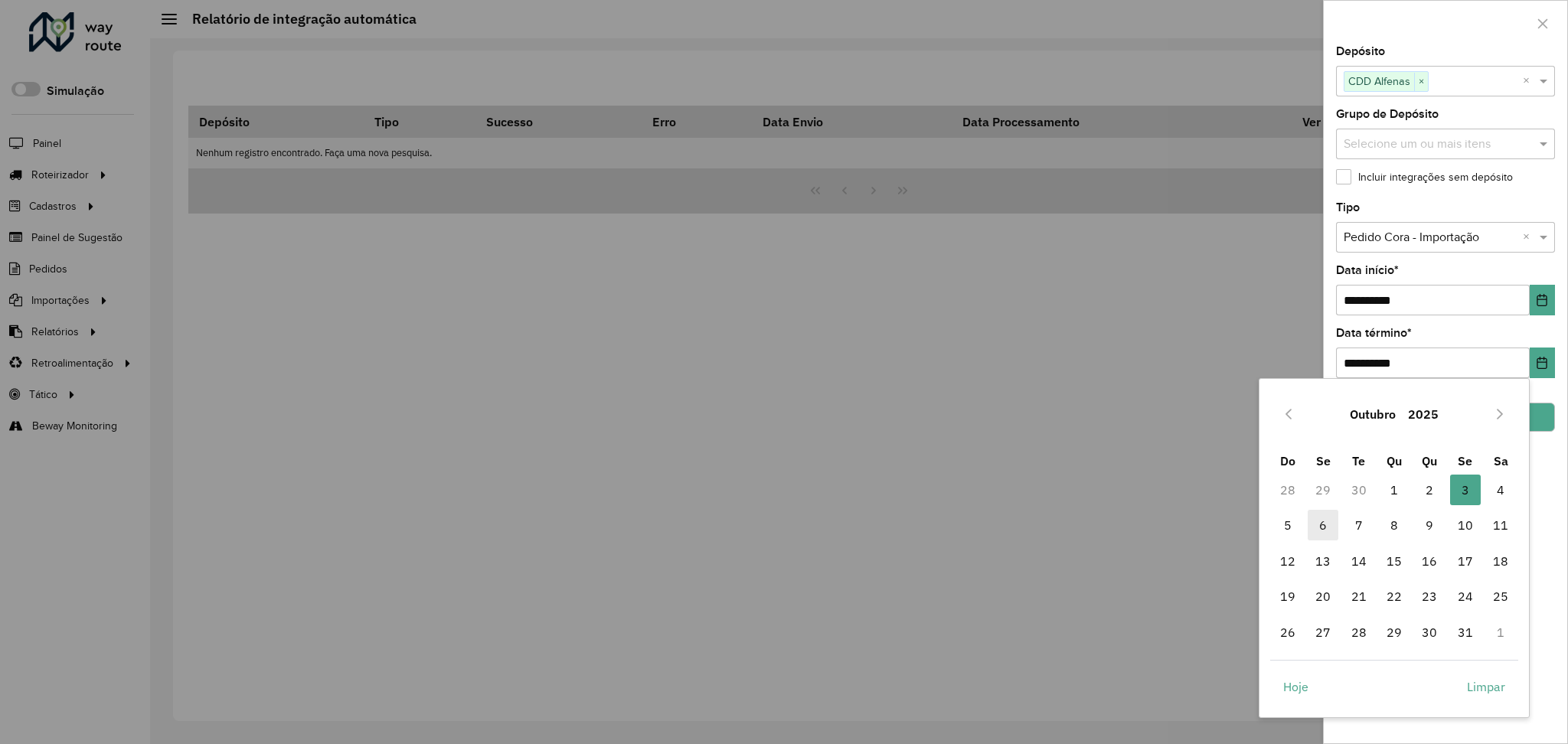
click at [1334, 518] on span "6" at bounding box center [1323, 524] width 31 height 31
type input "**********"
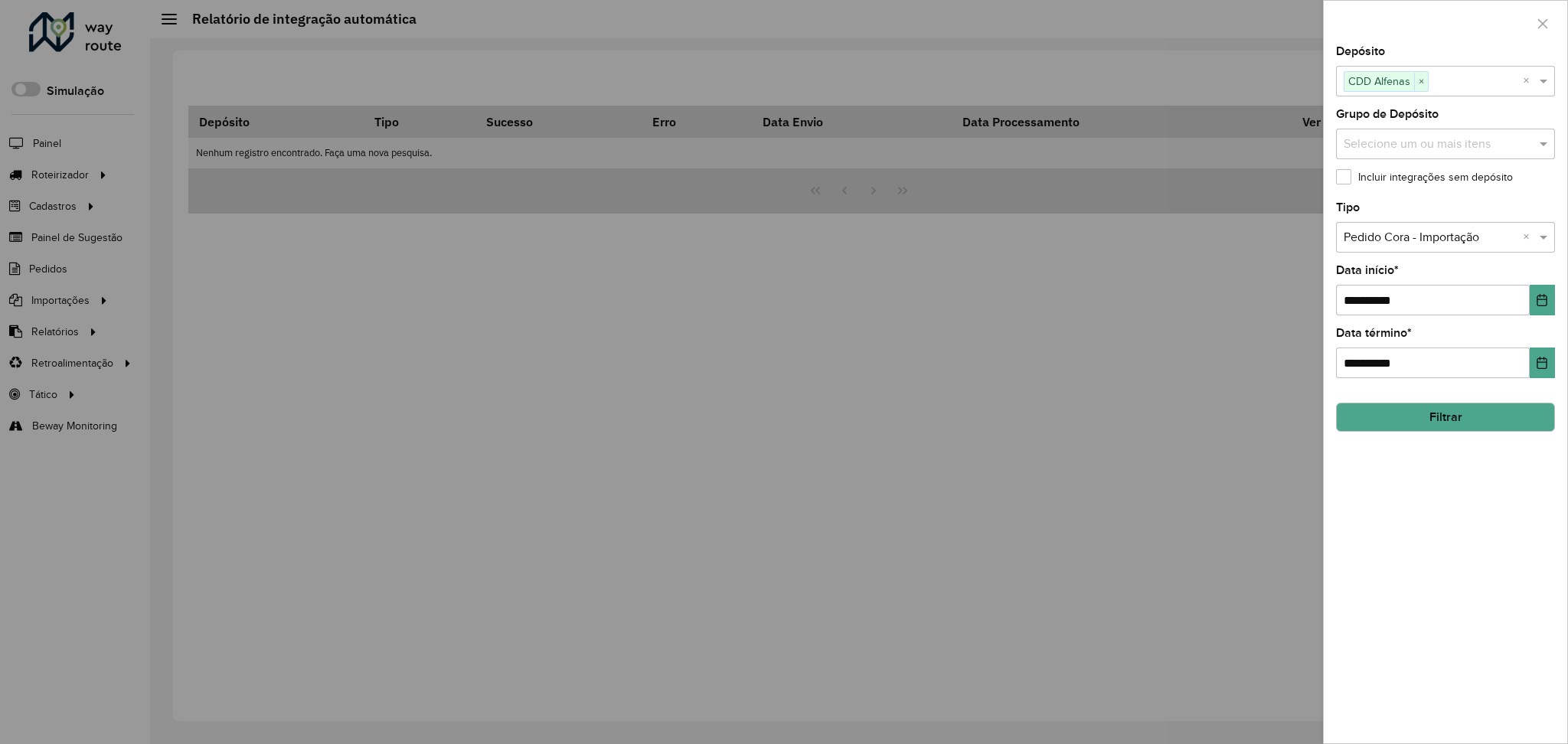
click at [1487, 422] on button "Filtrar" at bounding box center [1446, 417] width 219 height 29
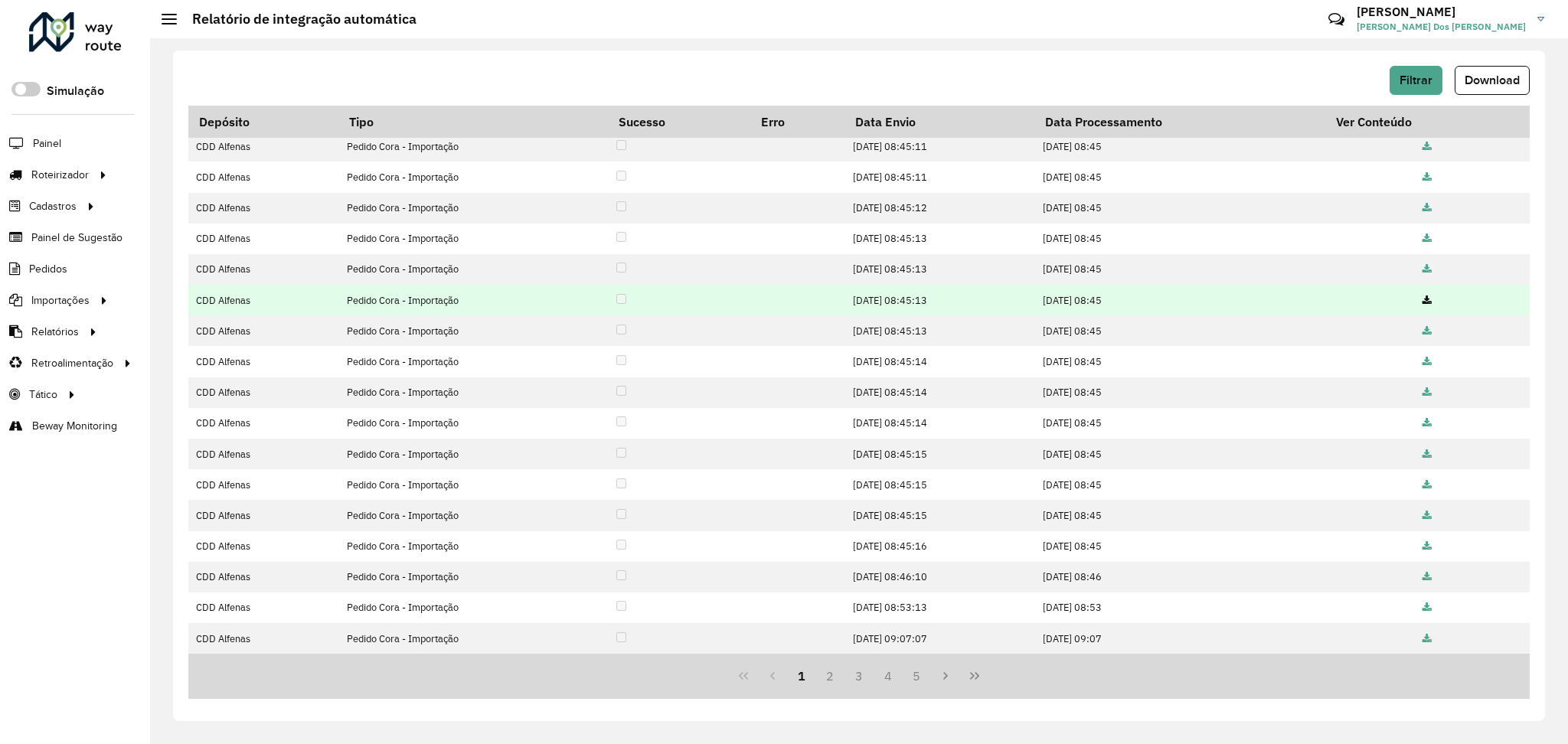
scroll to position [99, 0]
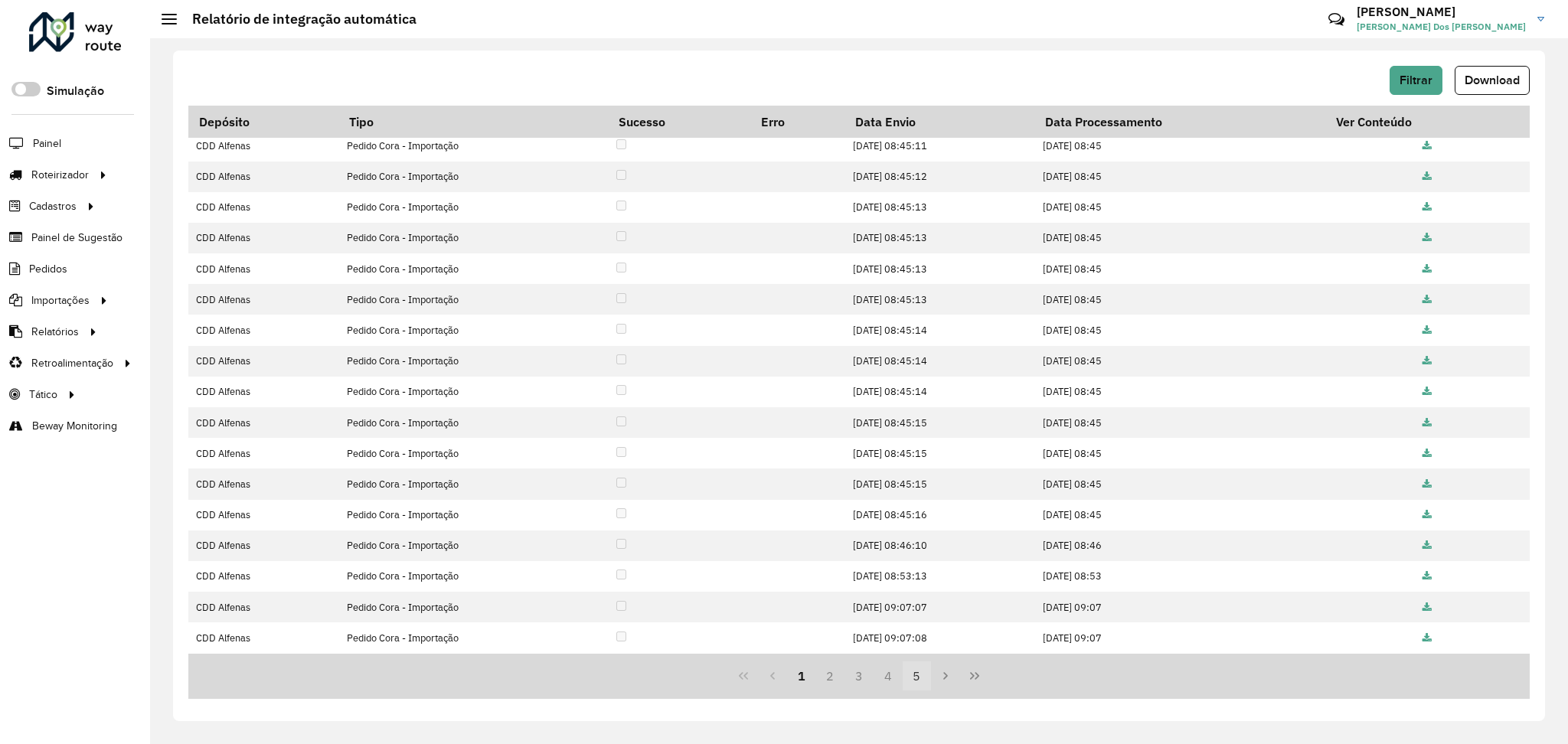
click at [916, 676] on button "5" at bounding box center [917, 676] width 29 height 29
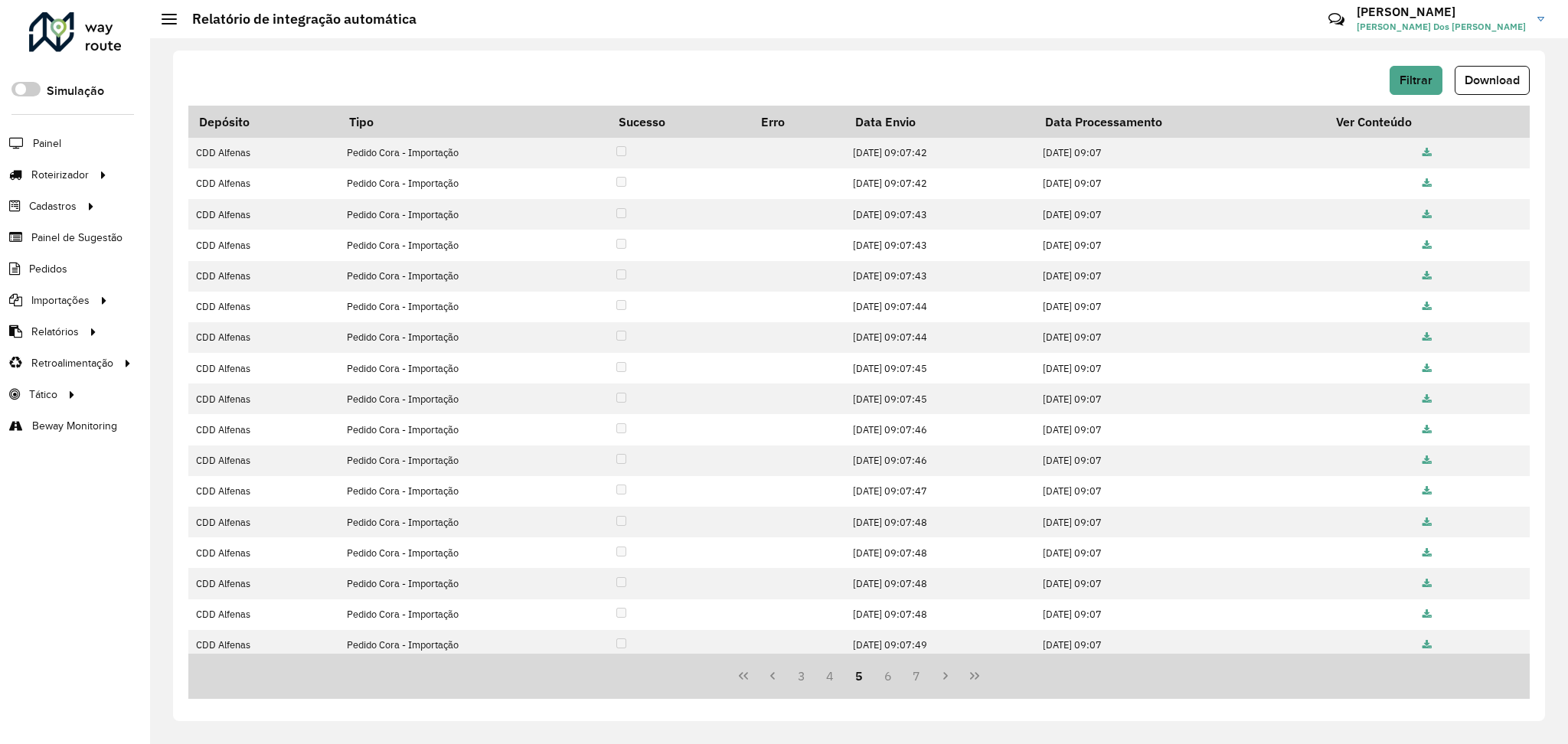
click at [916, 676] on button "7" at bounding box center [917, 676] width 29 height 29
drag, startPoint x: 975, startPoint y: 679, endPoint x: 969, endPoint y: 684, distance: 7.8
click at [976, 679] on icon "Last Page" at bounding box center [974, 676] width 12 height 12
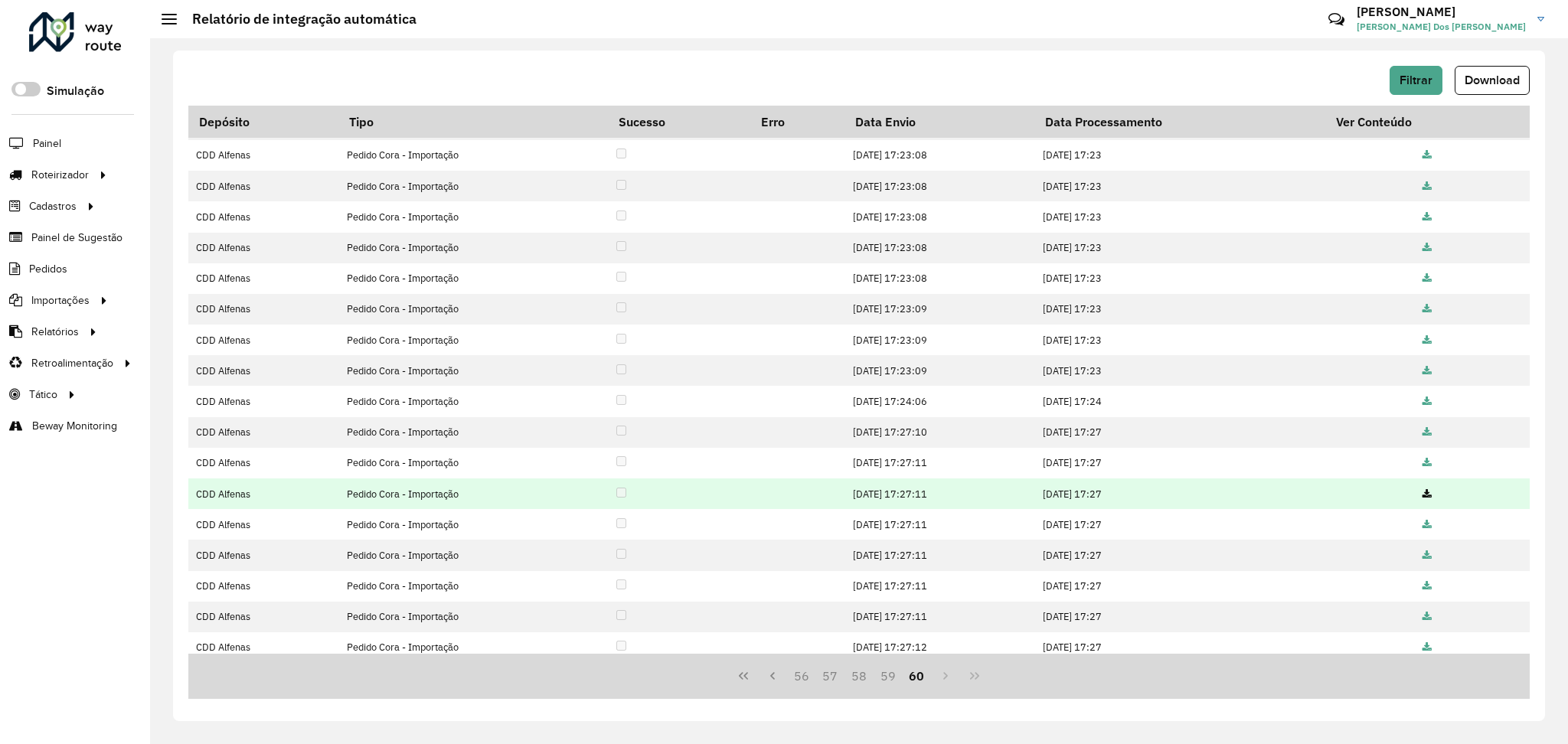
scroll to position [38, 0]
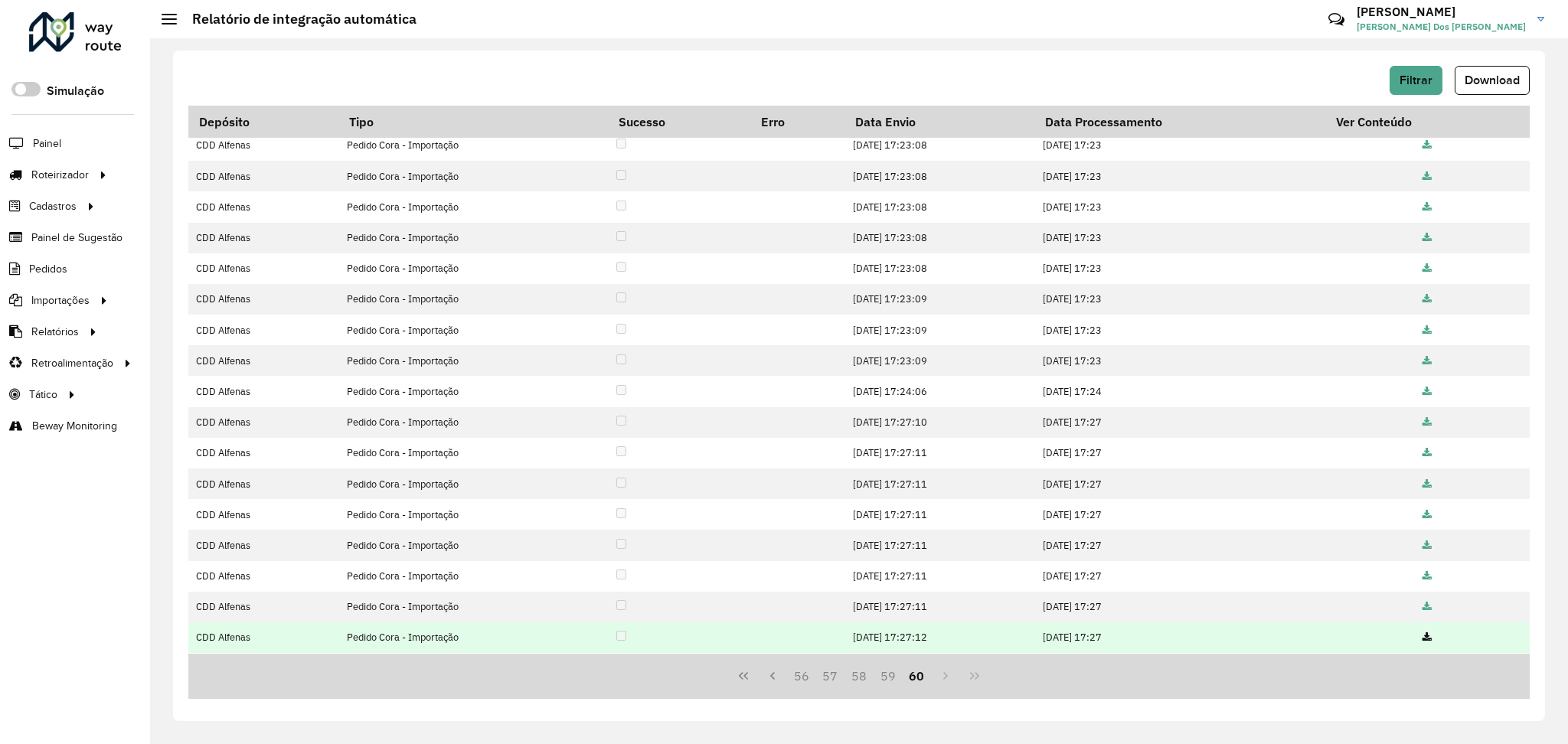
click at [1423, 640] on icon at bounding box center [1428, 637] width 9 height 10
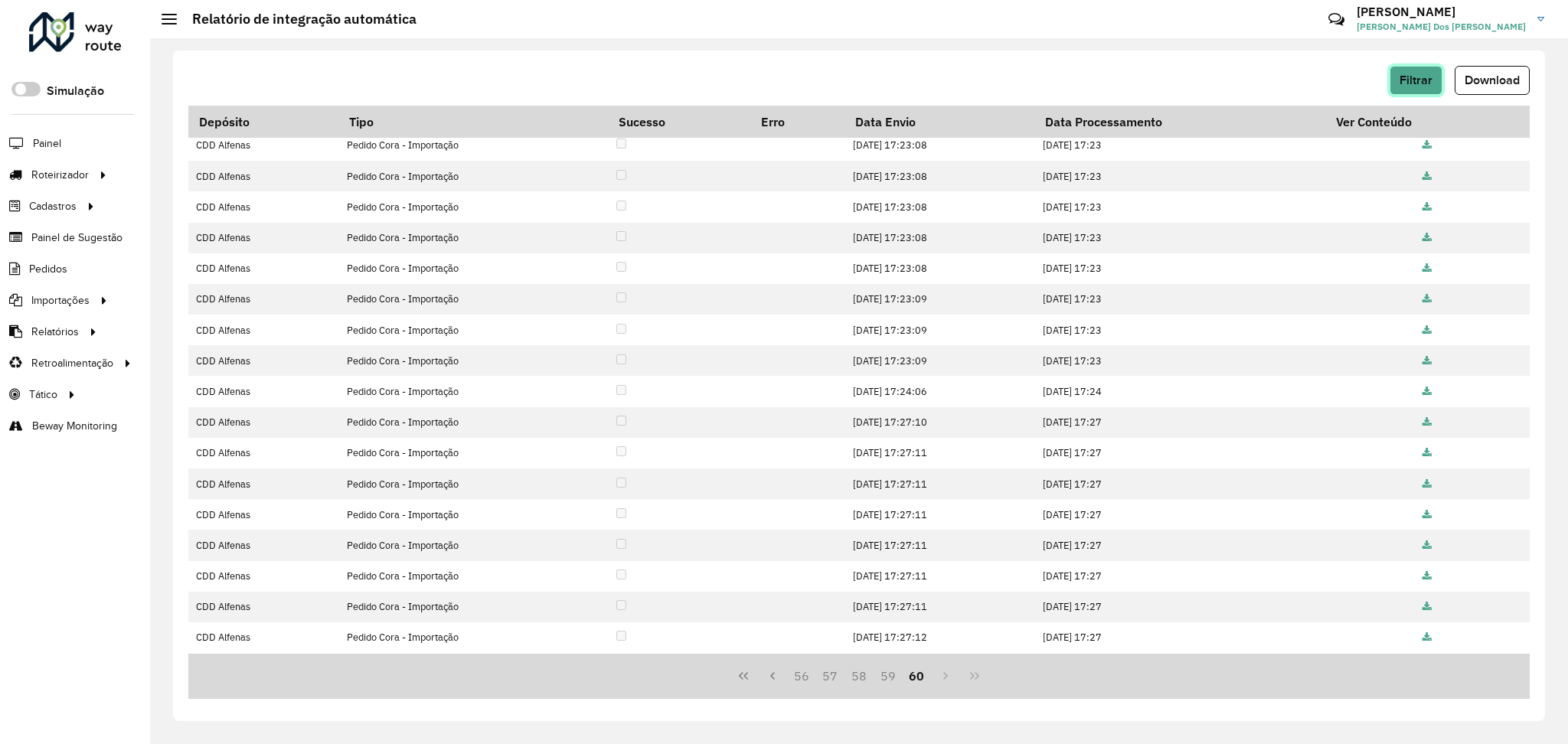
click at [1400, 85] on span "Filtrar" at bounding box center [1416, 80] width 33 height 13
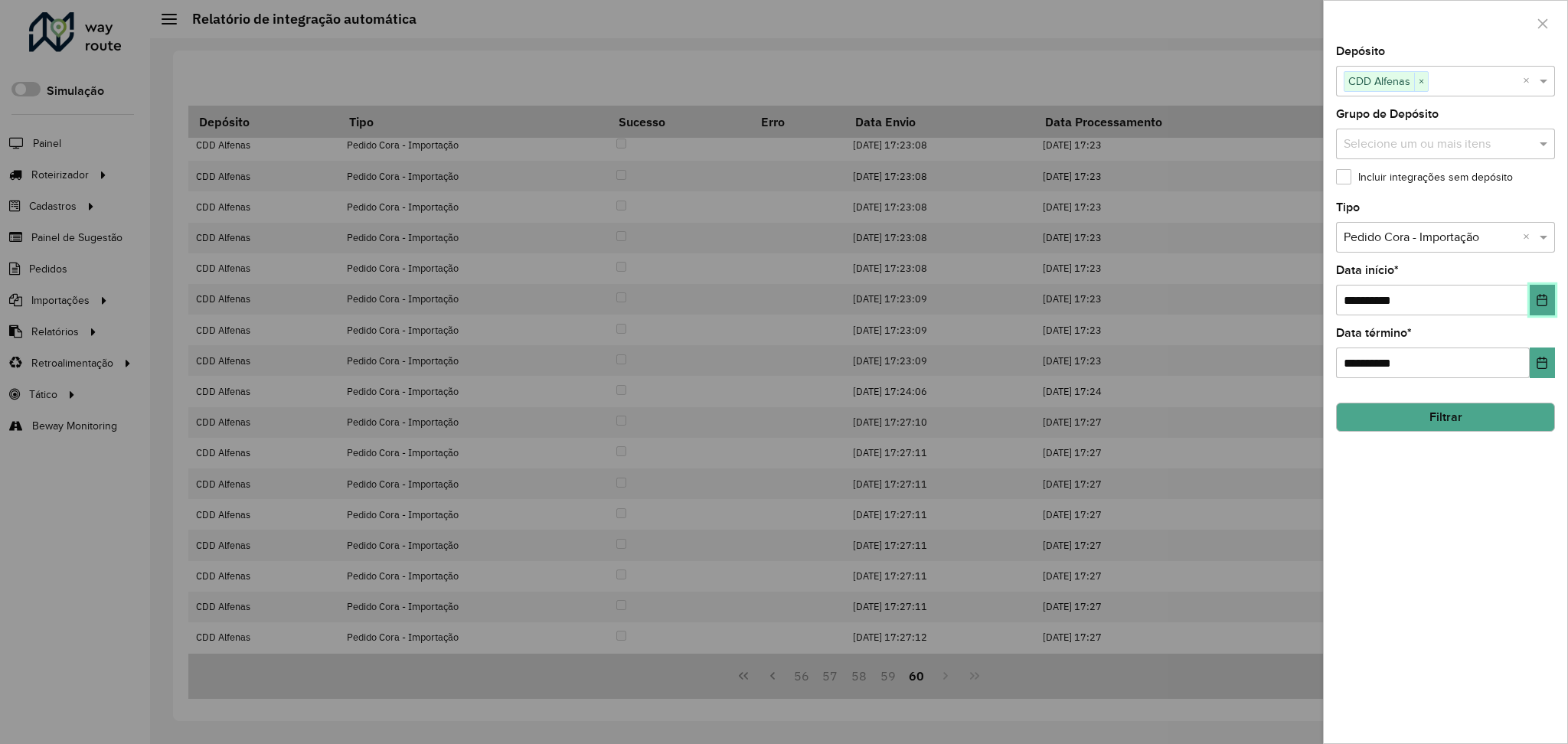
click at [1548, 305] on icon "Choose Date" at bounding box center [1542, 300] width 12 height 12
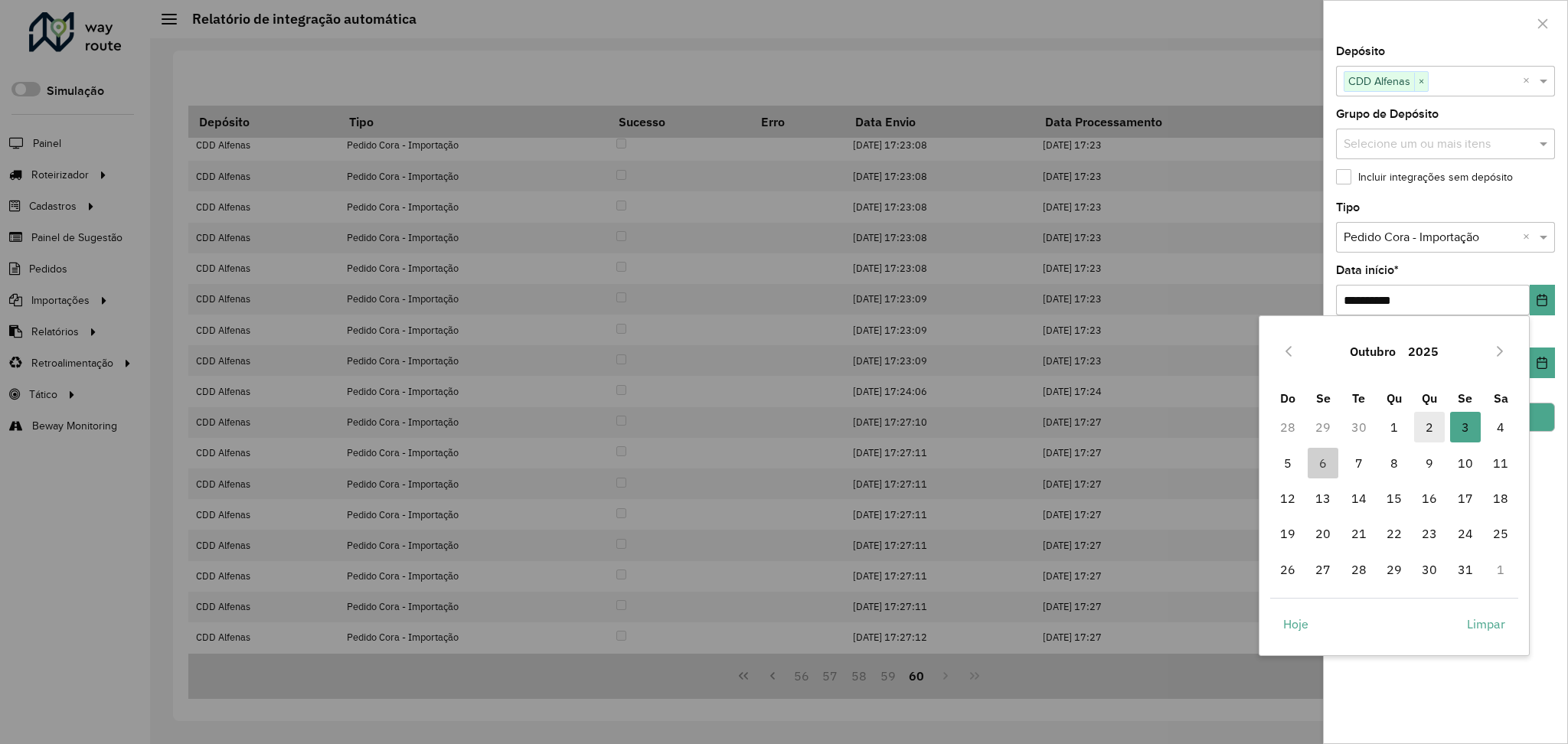
click at [1415, 434] on span "2" at bounding box center [1430, 427] width 31 height 31
type input "**********"
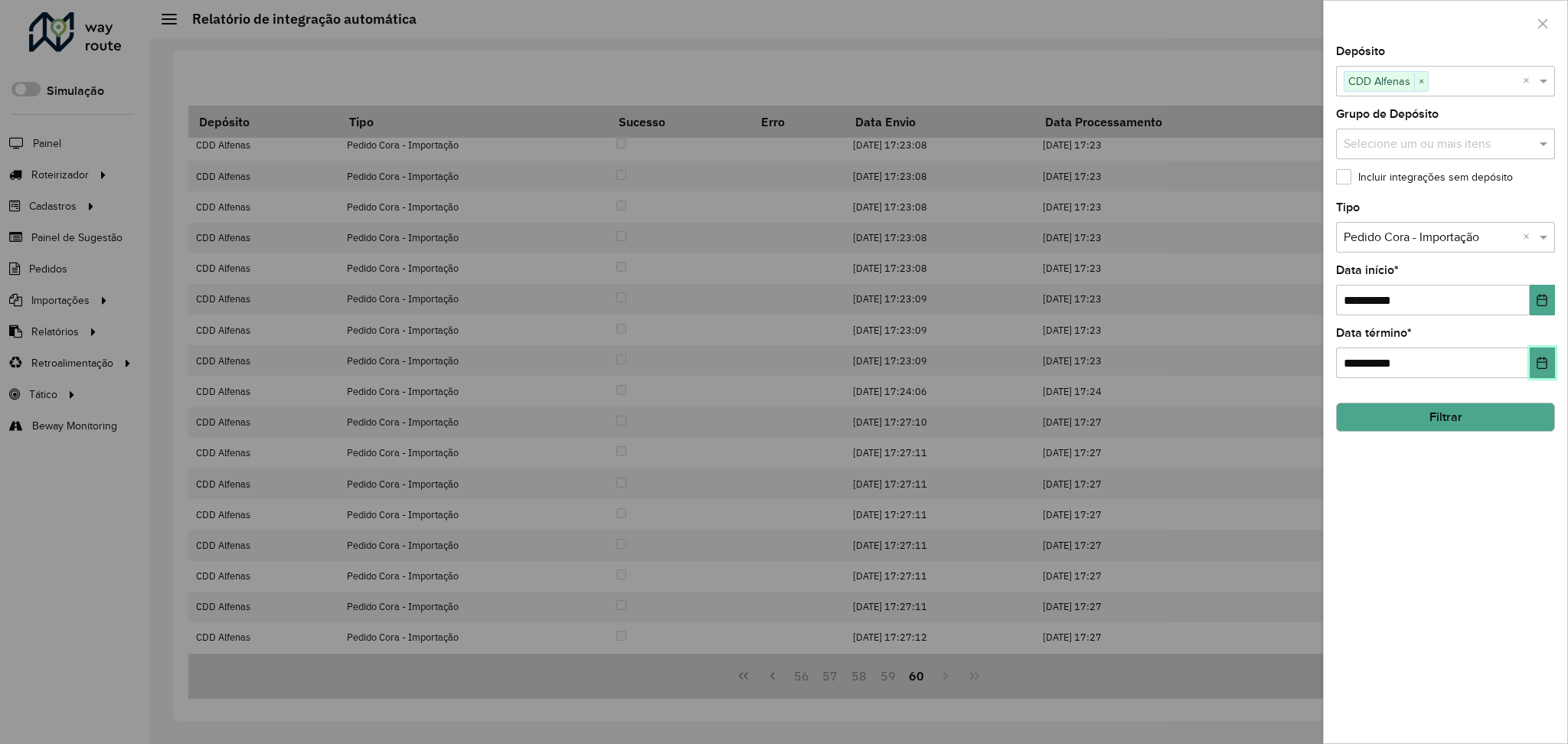
click at [1539, 367] on icon "Choose Date" at bounding box center [1542, 363] width 12 height 12
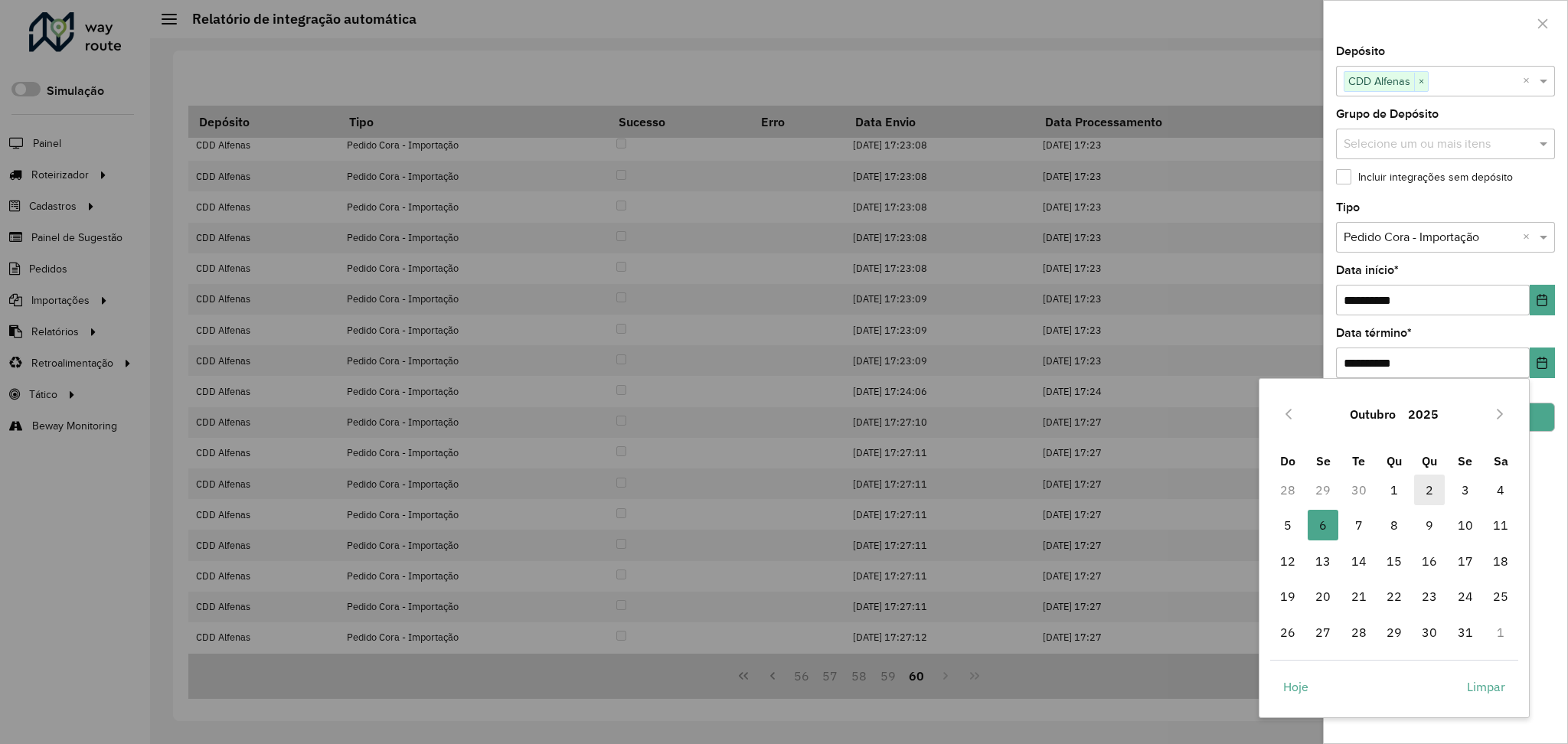
click at [1425, 484] on span "2" at bounding box center [1430, 490] width 31 height 31
type input "**********"
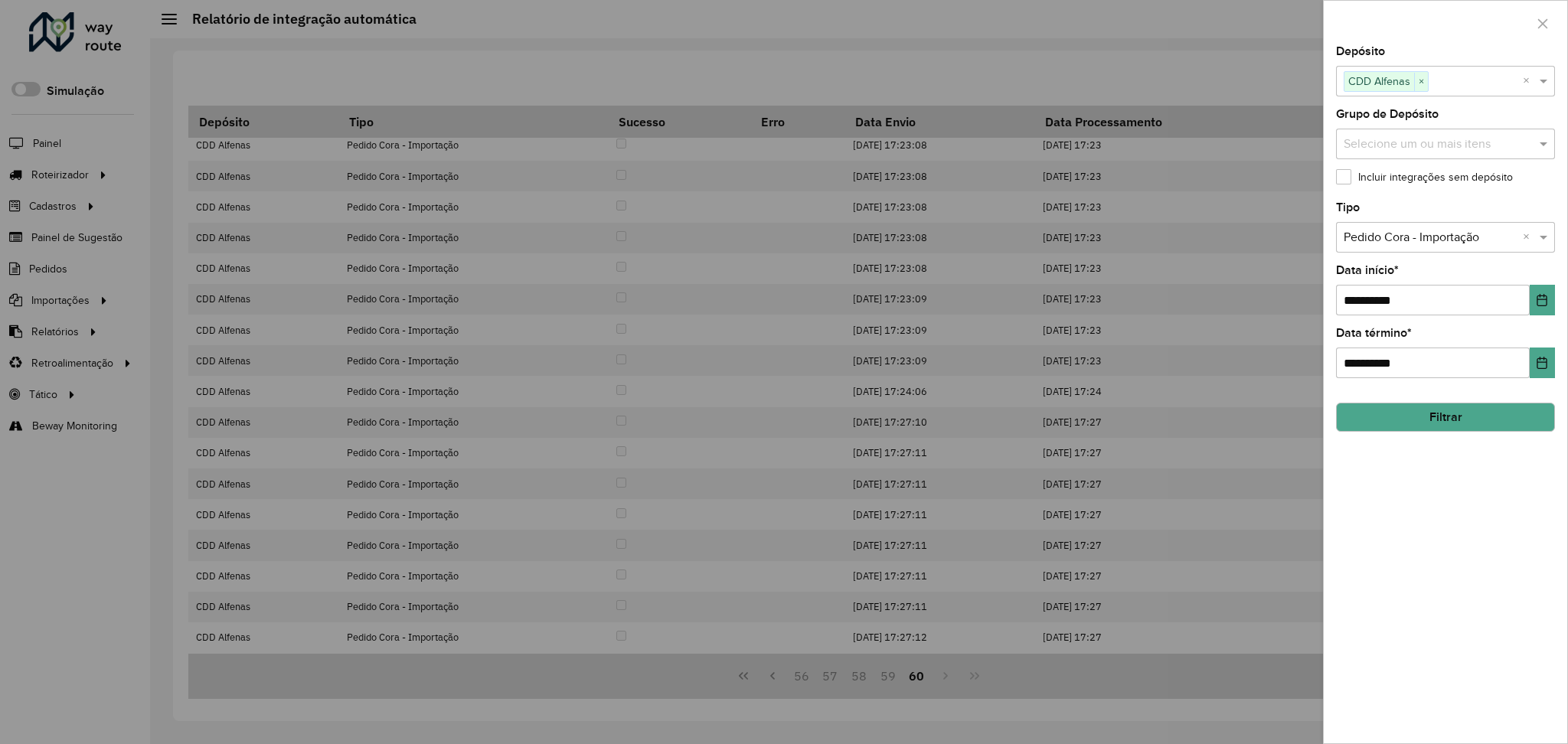
click at [1487, 417] on button "Filtrar" at bounding box center [1446, 417] width 219 height 29
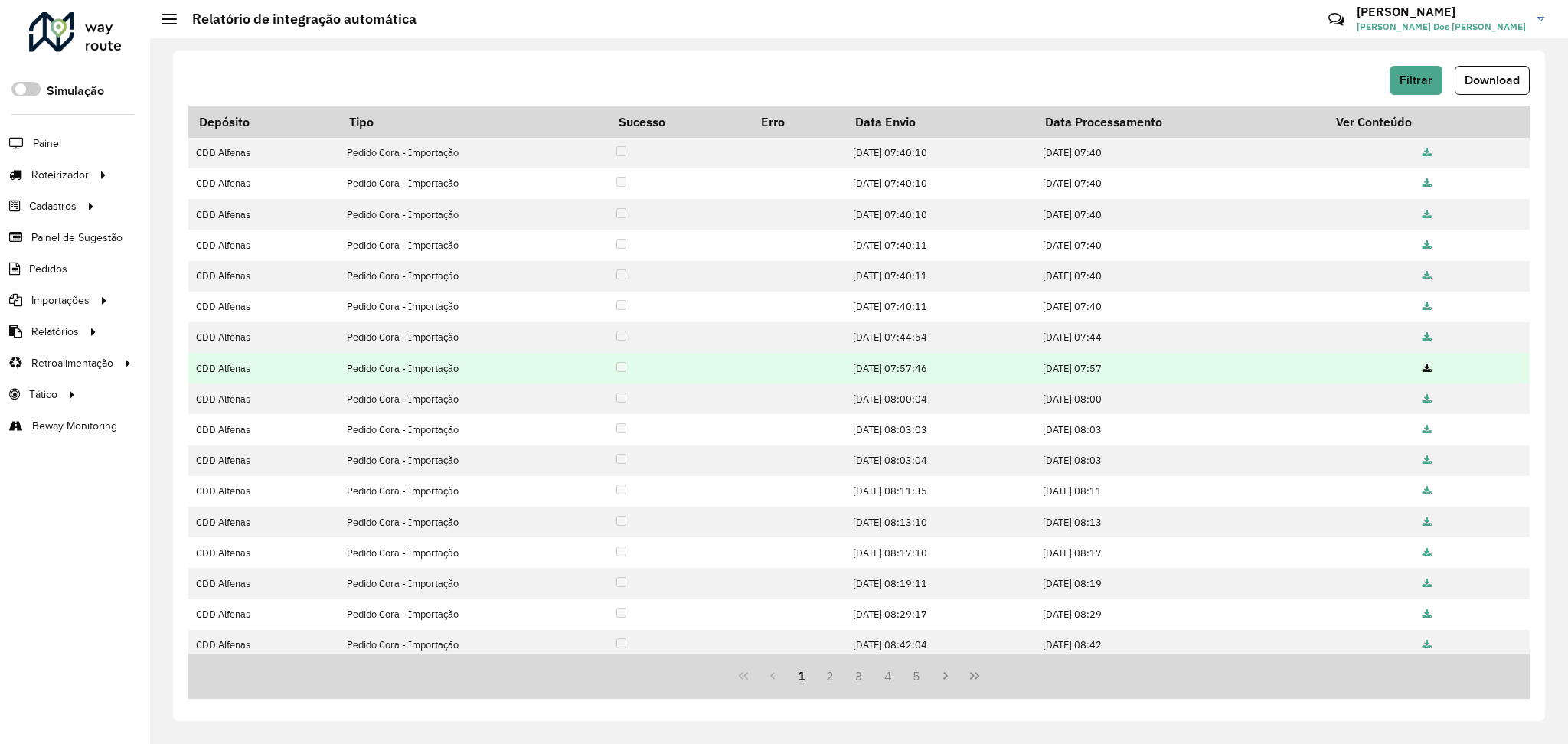
scroll to position [99, 0]
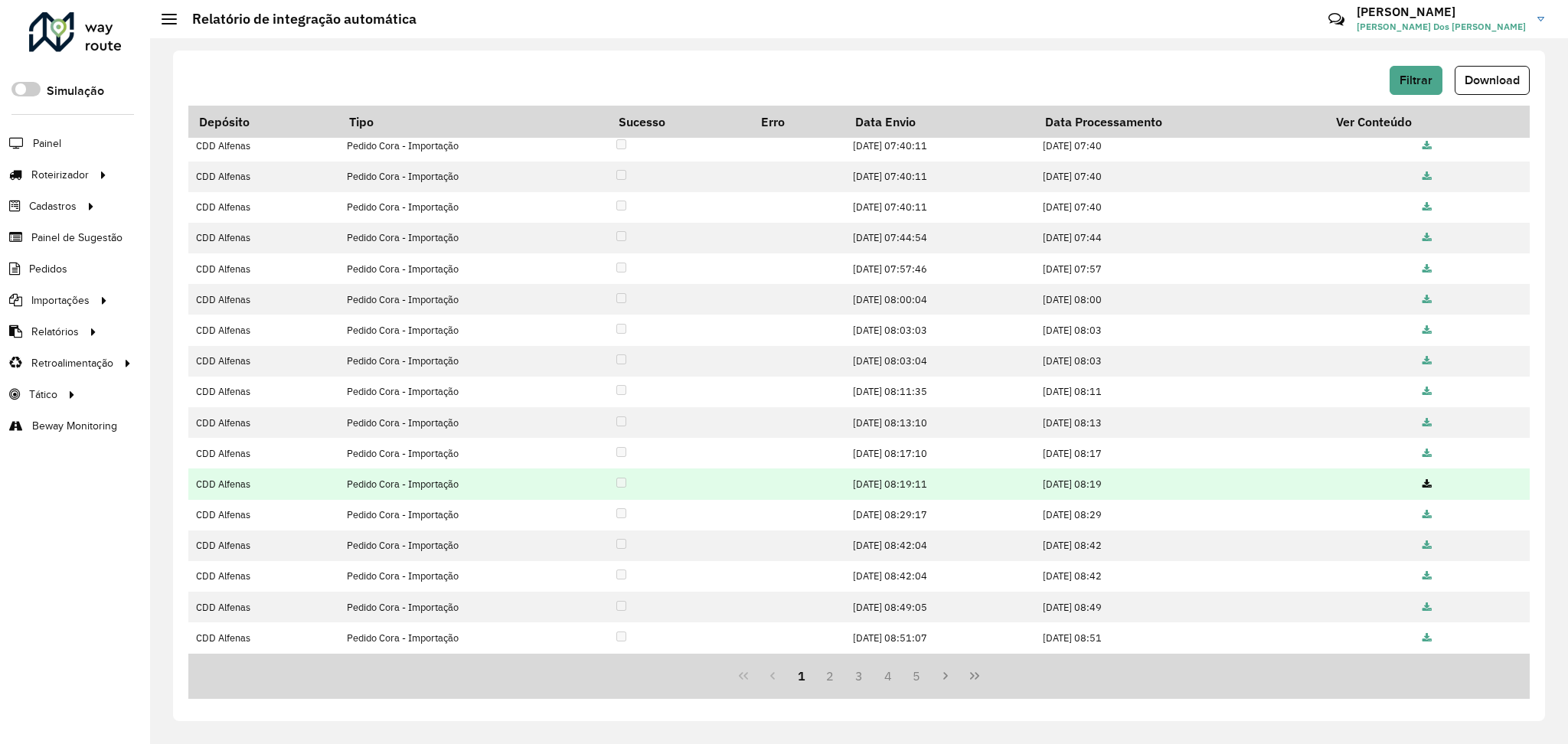
click at [1424, 482] on icon at bounding box center [1428, 485] width 9 height 10
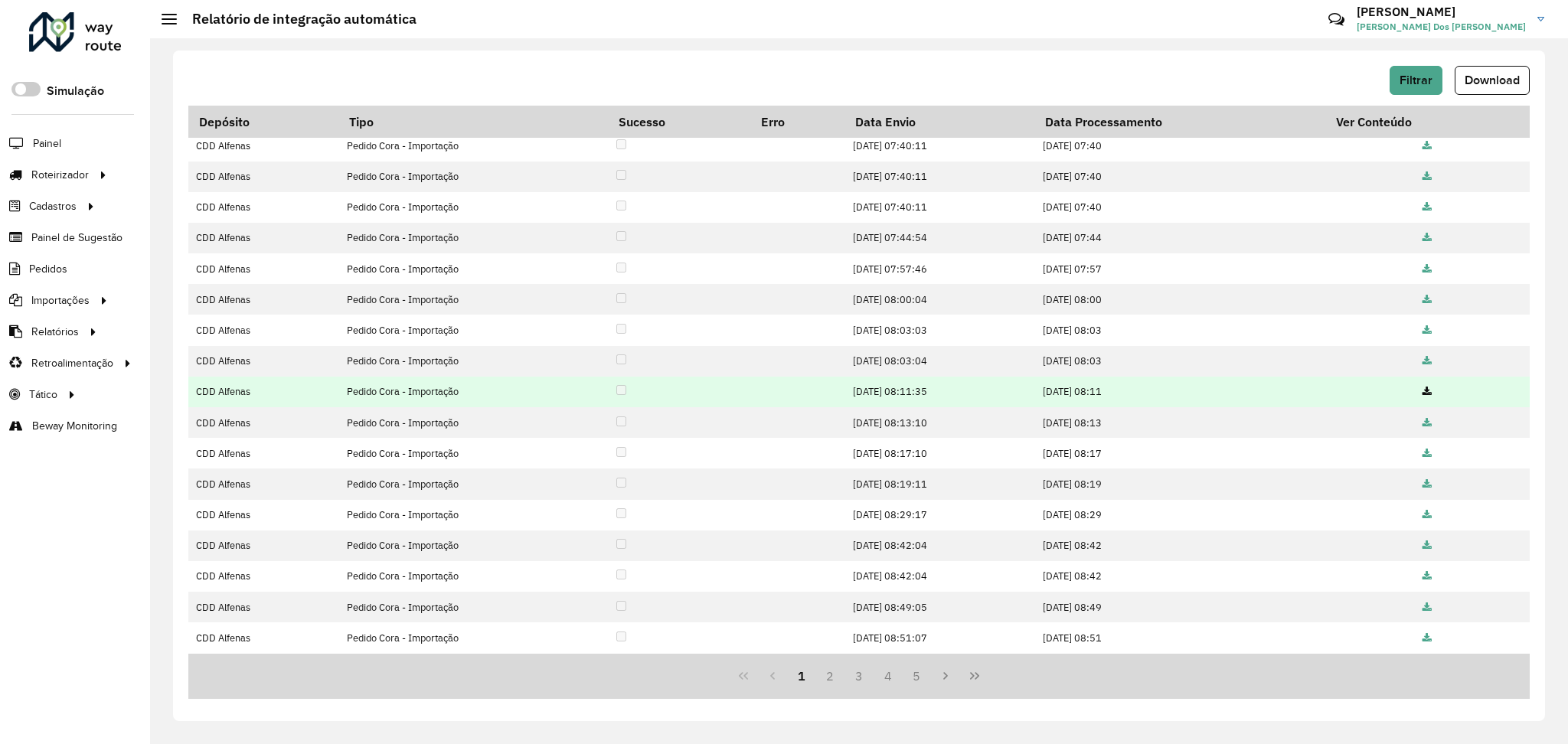
click at [339, 382] on td "Pedido Cora - Importação" at bounding box center [474, 392] width 269 height 31
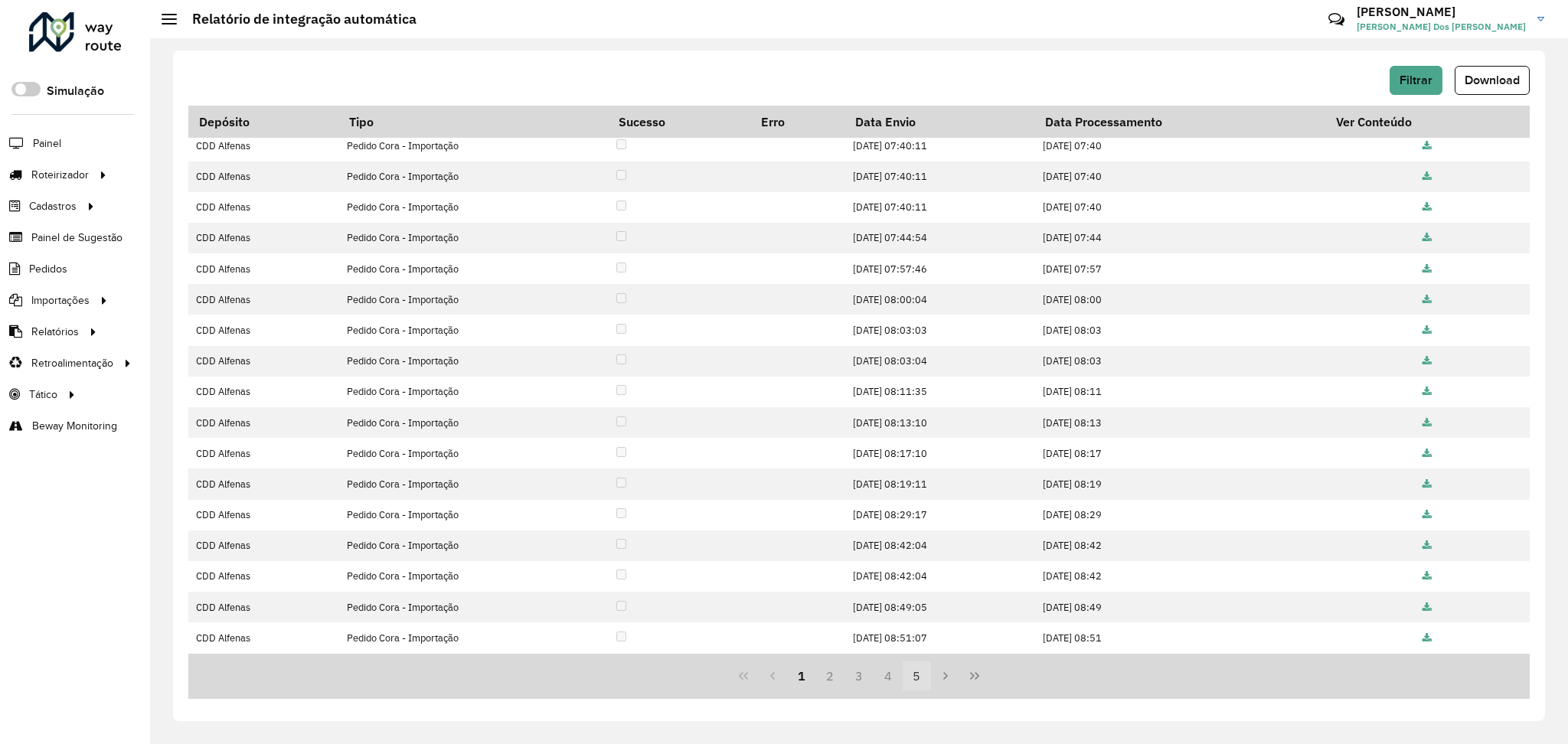
click at [922, 680] on button "5" at bounding box center [917, 676] width 29 height 29
click at [971, 678] on icon "Last Page" at bounding box center [975, 676] width 9 height 7
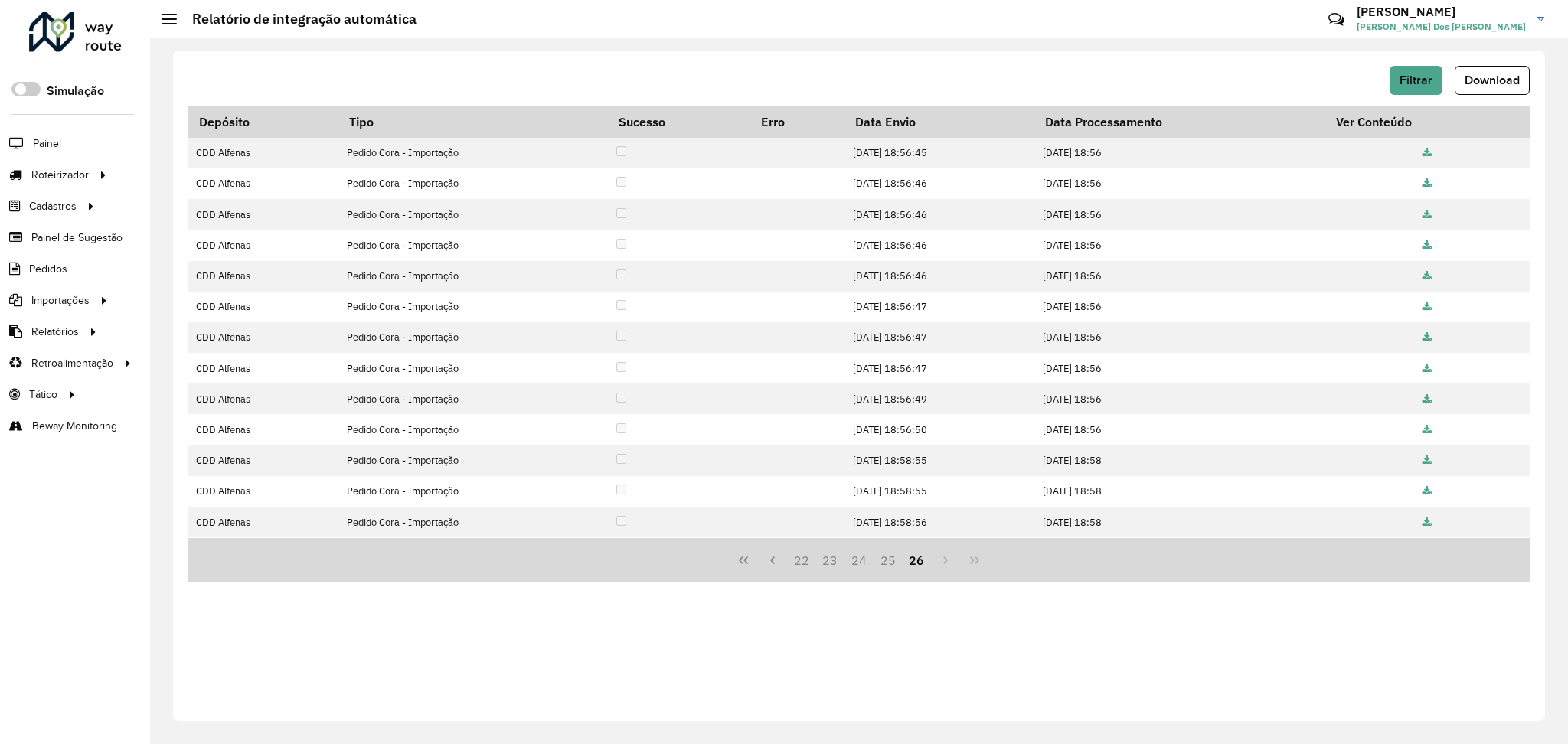
scroll to position [0, 0]
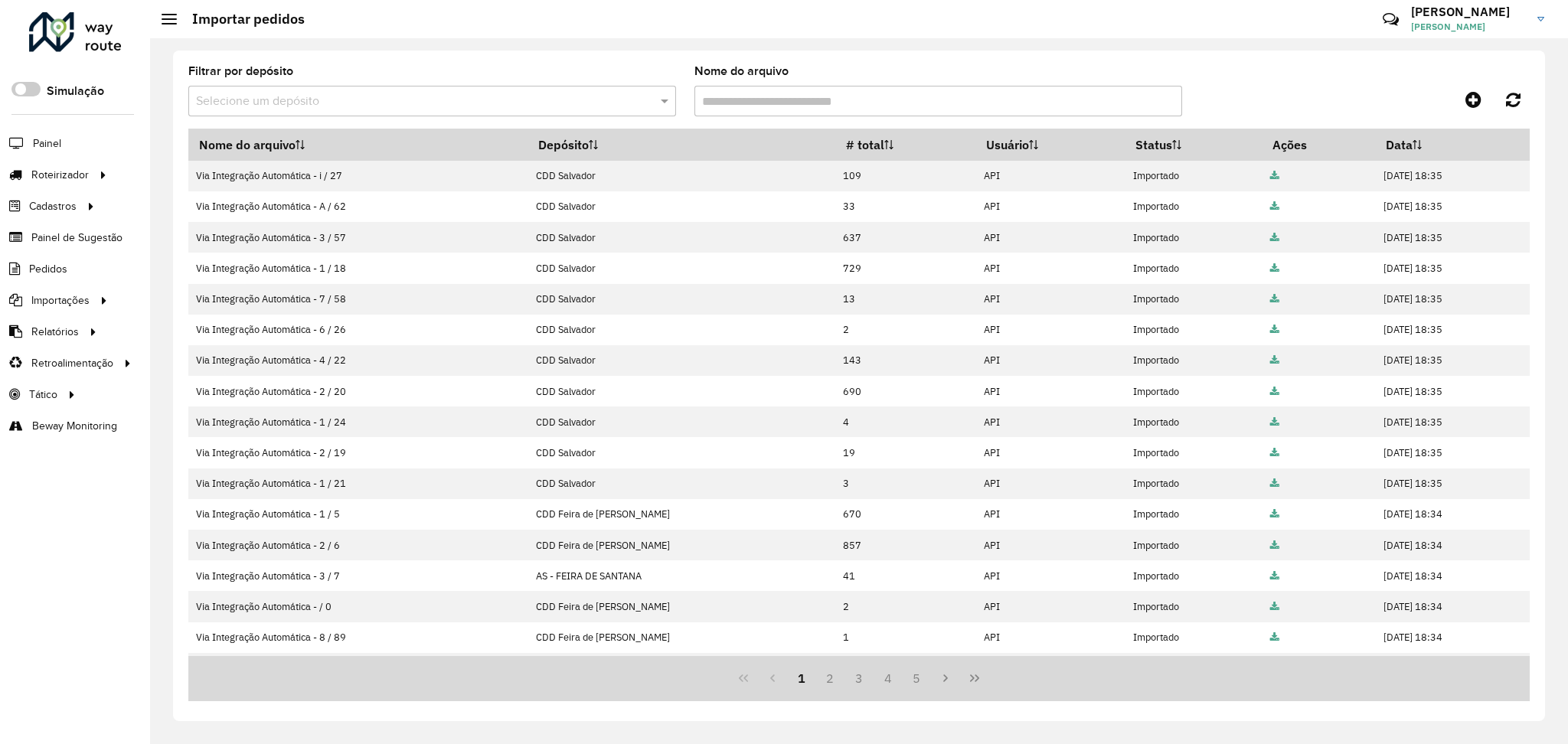
click at [577, 109] on input "text" at bounding box center [417, 102] width 442 height 19
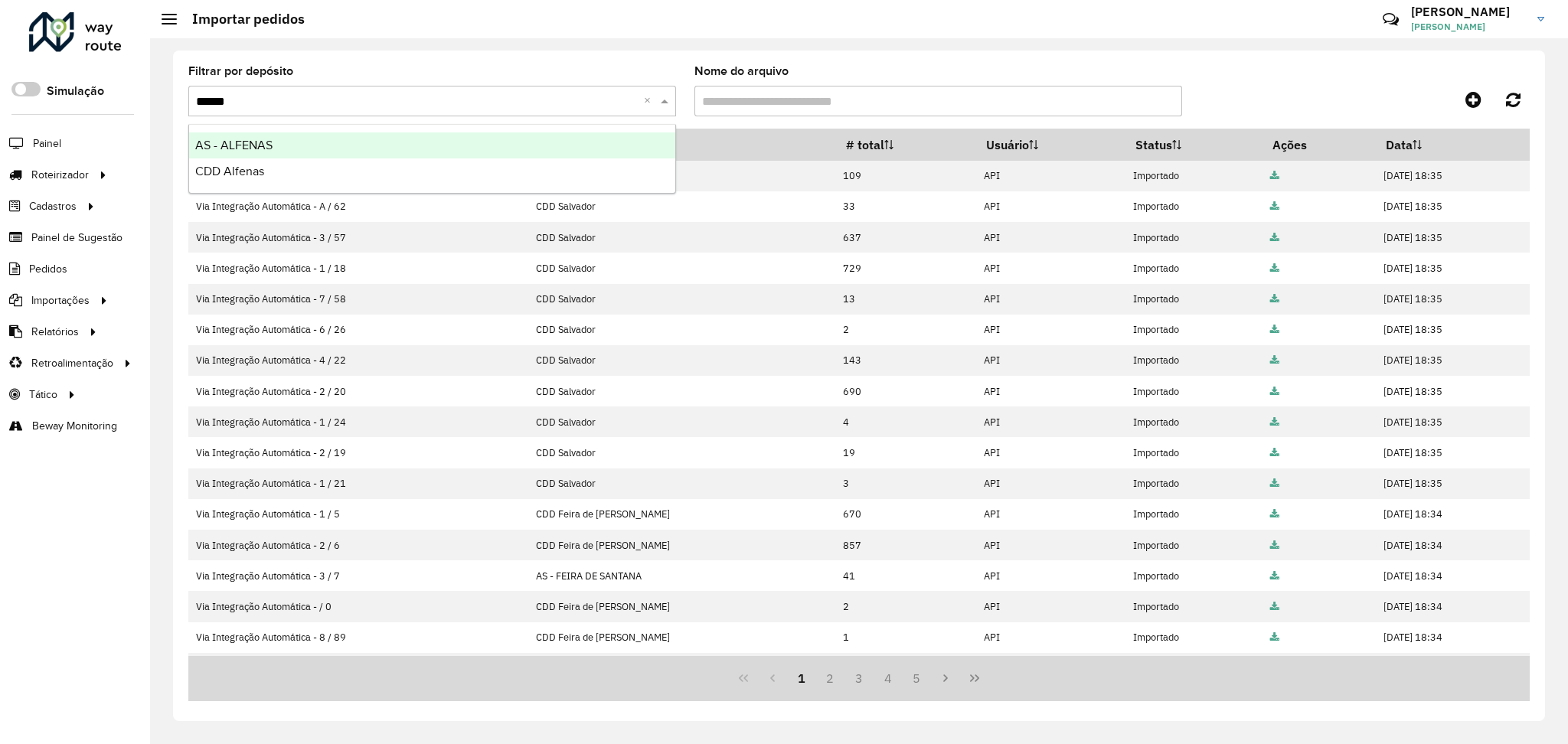
type input "*******"
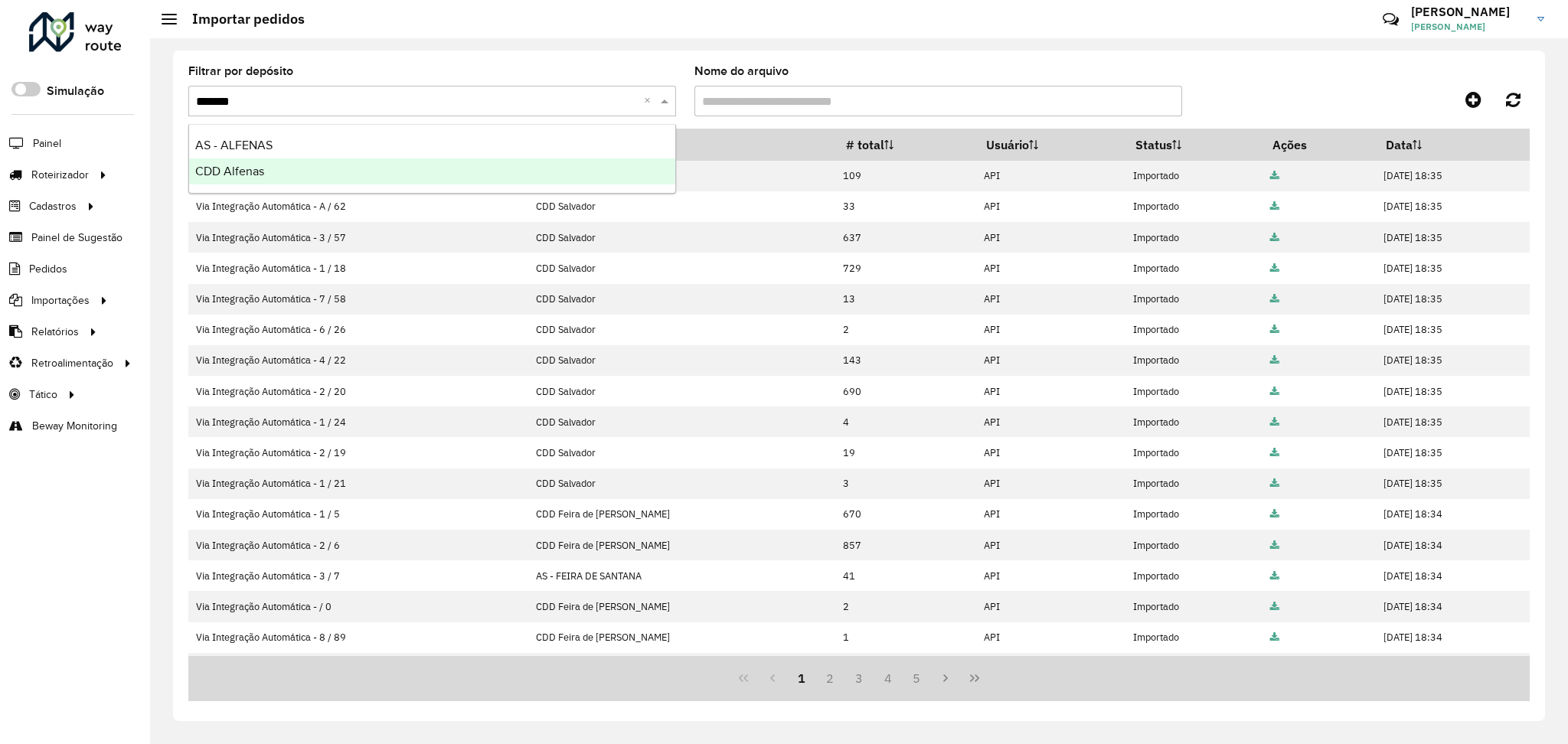
click at [369, 179] on div "CDD Alfenas" at bounding box center [432, 172] width 486 height 26
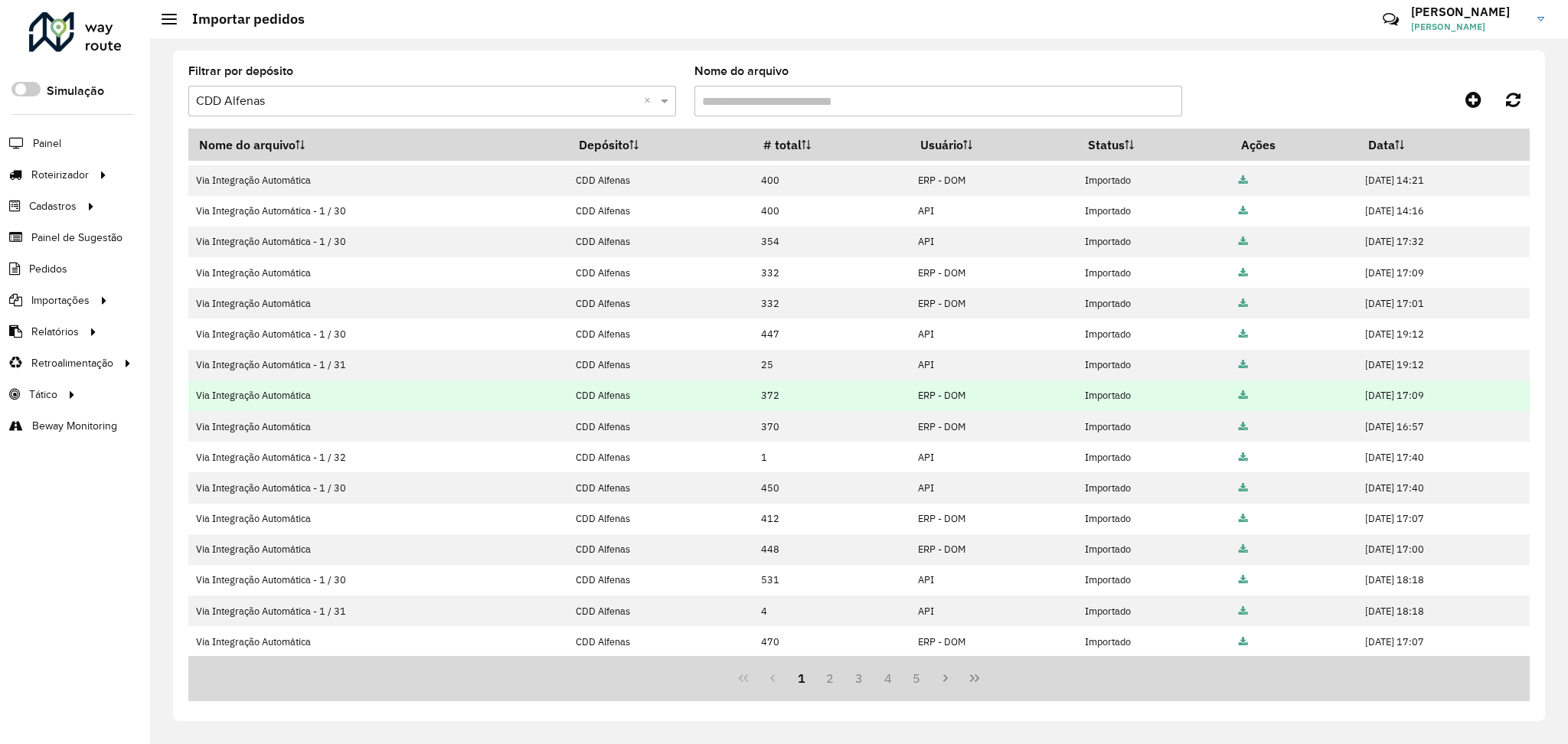
scroll to position [121, 0]
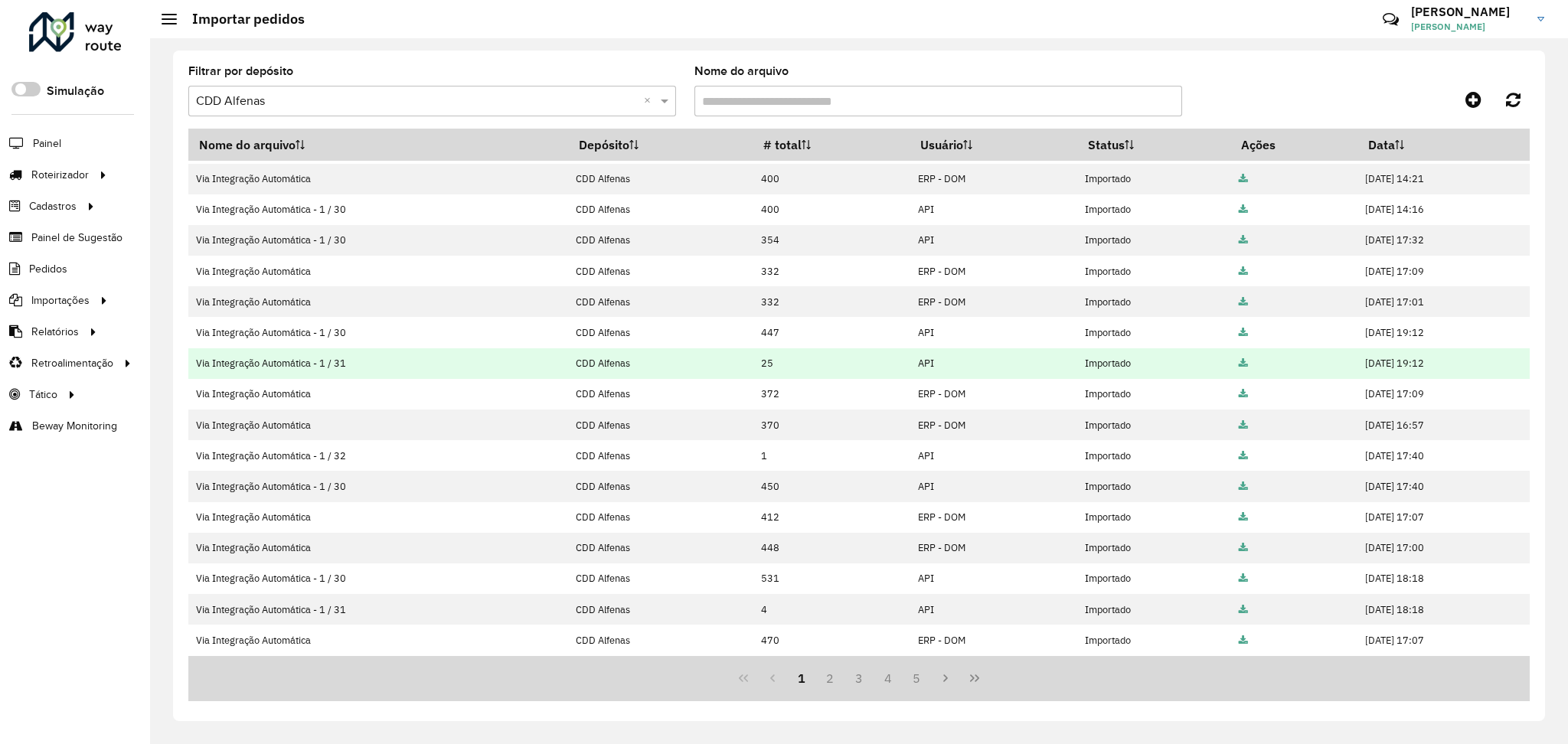
drag, startPoint x: 1374, startPoint y: 366, endPoint x: 1297, endPoint y: 365, distance: 77.0
click at [1297, 365] on tr "Via Integração Automática - 1 / 31 CDD Alfenas 25 API Importado [DATE] 19:12" at bounding box center [858, 364] width 1342 height 31
